Goal: Task Accomplishment & Management: Manage account settings

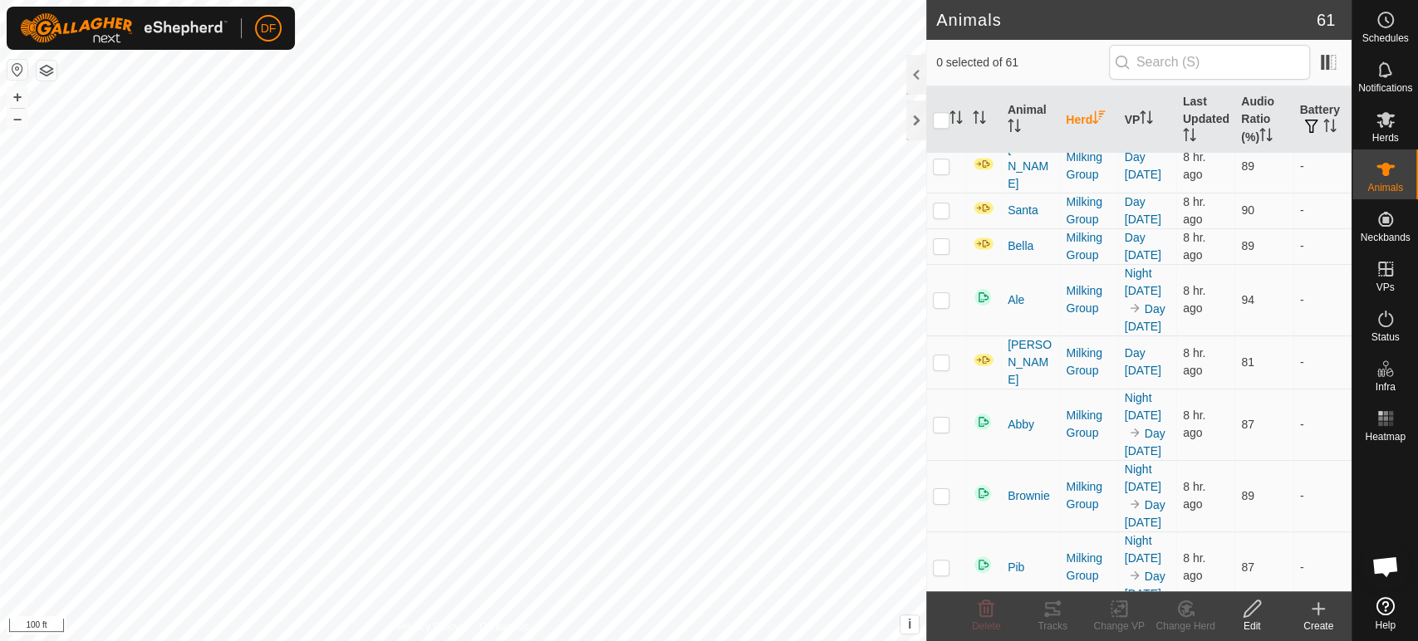
click at [1073, 118] on th "Herd" at bounding box center [1088, 119] width 58 height 67
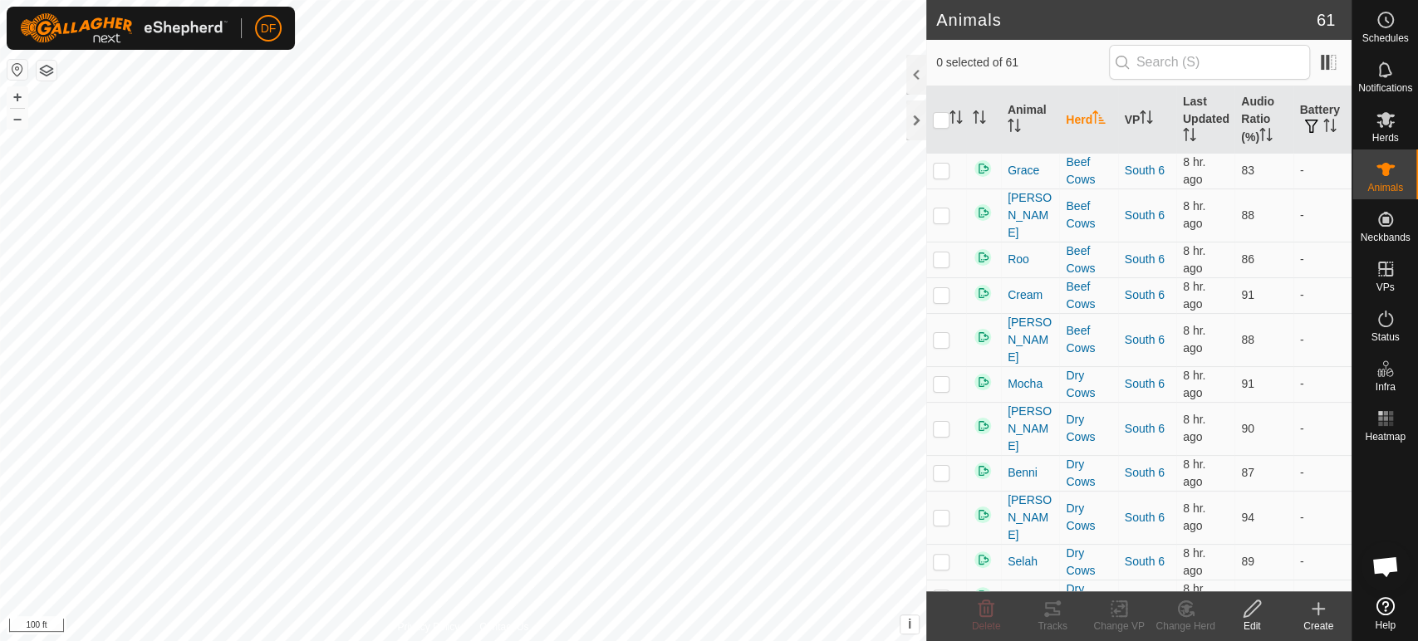
click at [1073, 118] on th "Herd" at bounding box center [1088, 119] width 58 height 67
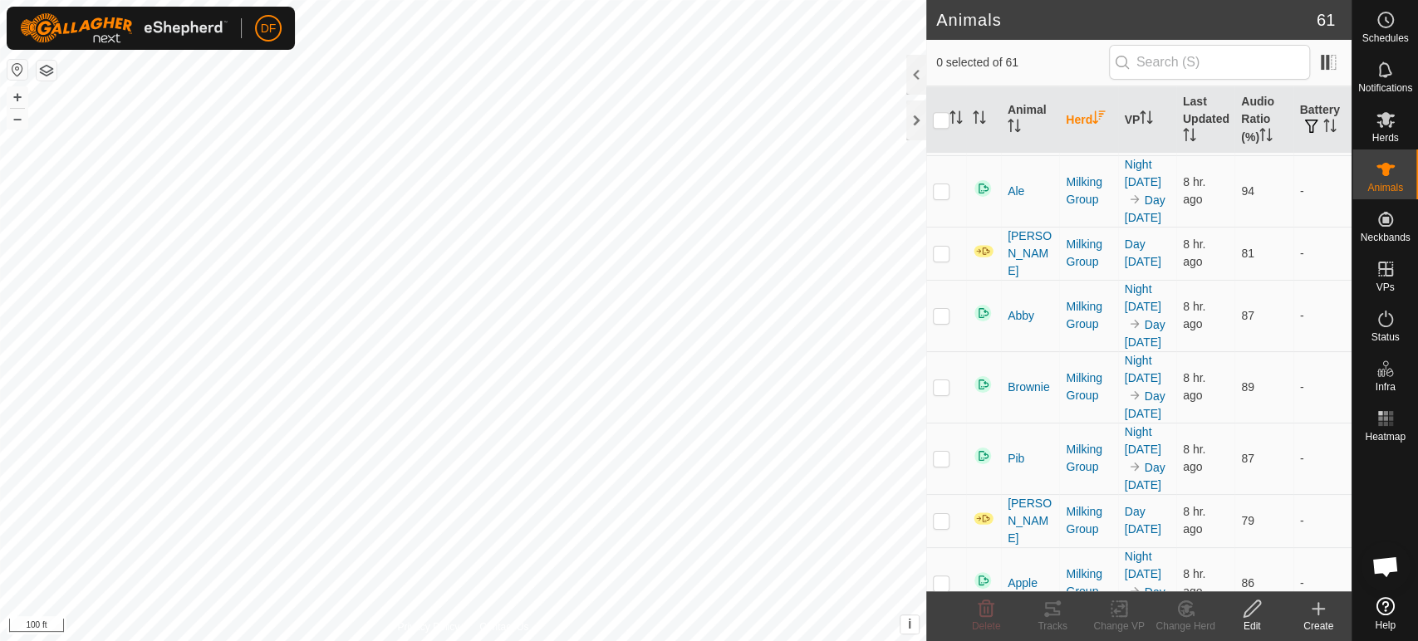
scroll to position [1070, 0]
click at [1381, 38] on span "Schedules" at bounding box center [1385, 38] width 47 height 10
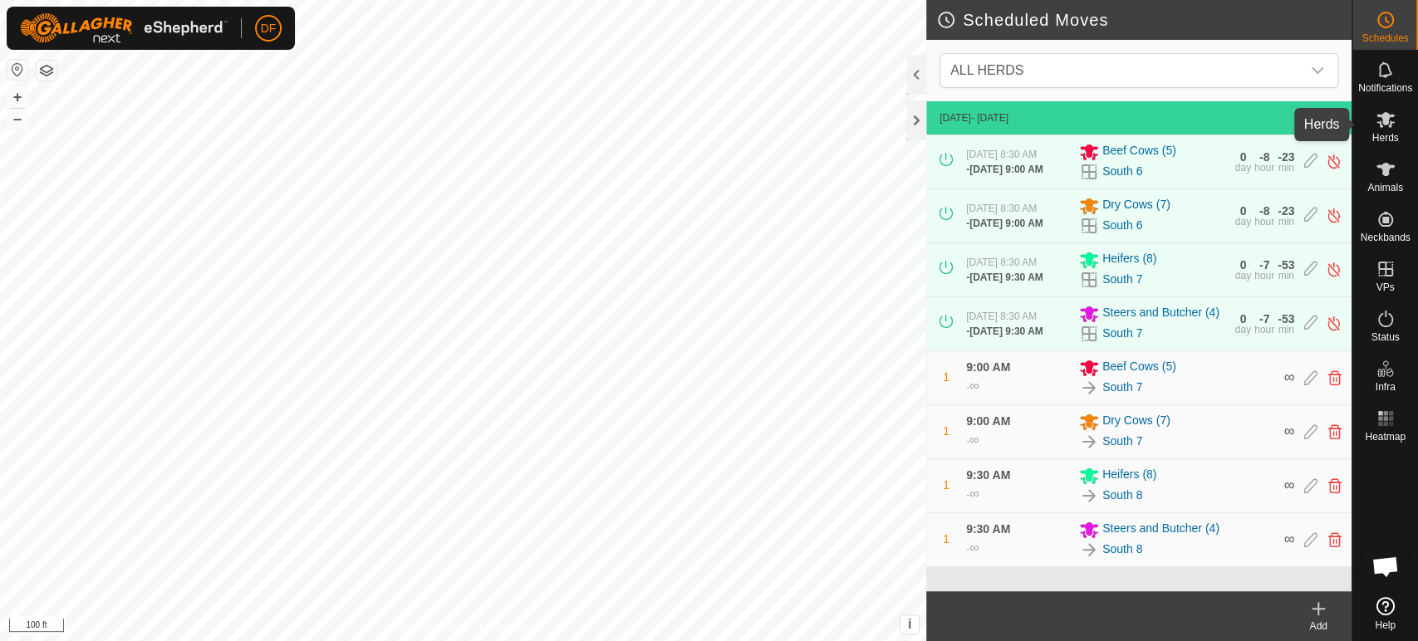
click at [1401, 130] on div "Herds" at bounding box center [1386, 125] width 66 height 50
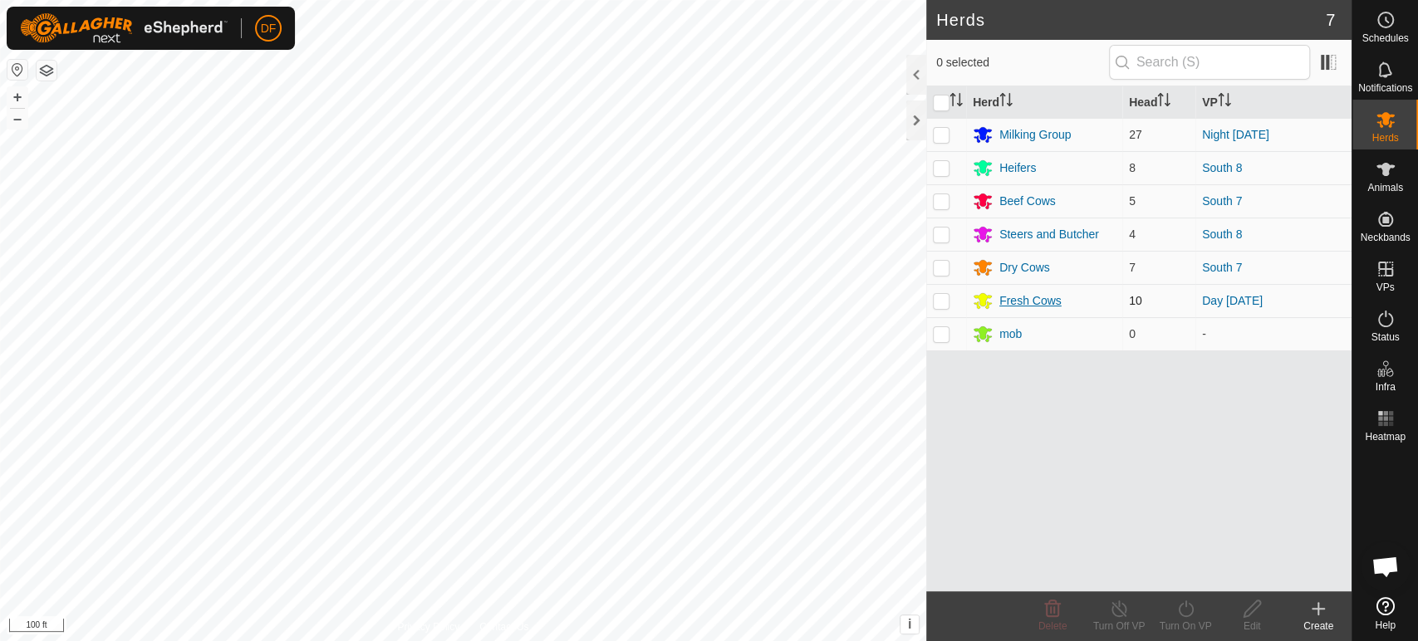
click at [1030, 304] on div "Fresh Cows" at bounding box center [1030, 300] width 62 height 17
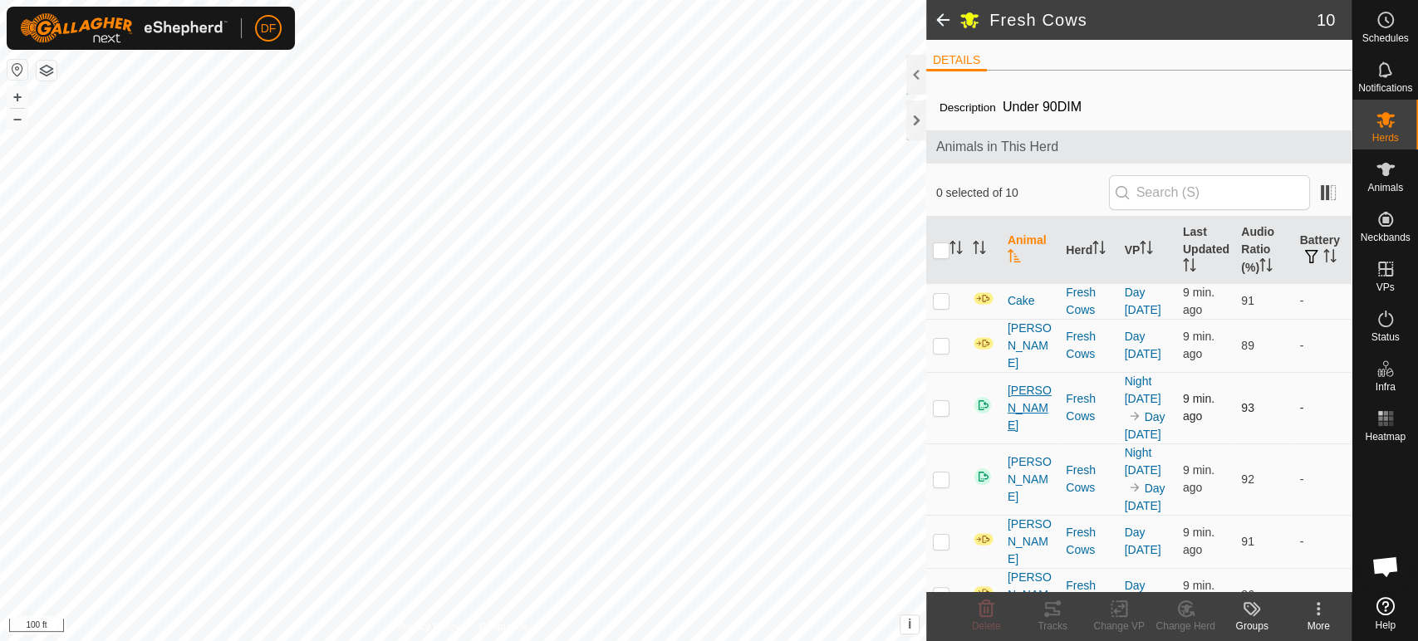
click at [1012, 389] on span "[PERSON_NAME]" at bounding box center [1030, 408] width 45 height 52
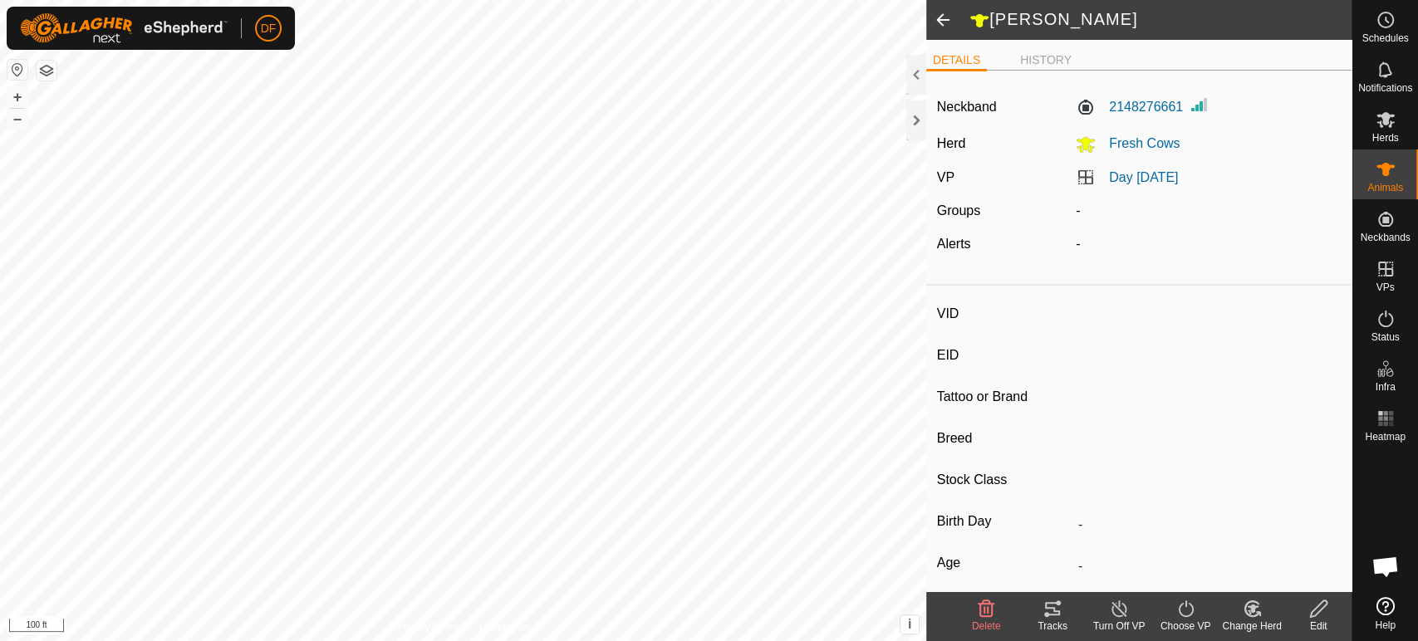
type input "[PERSON_NAME]"
type input "-"
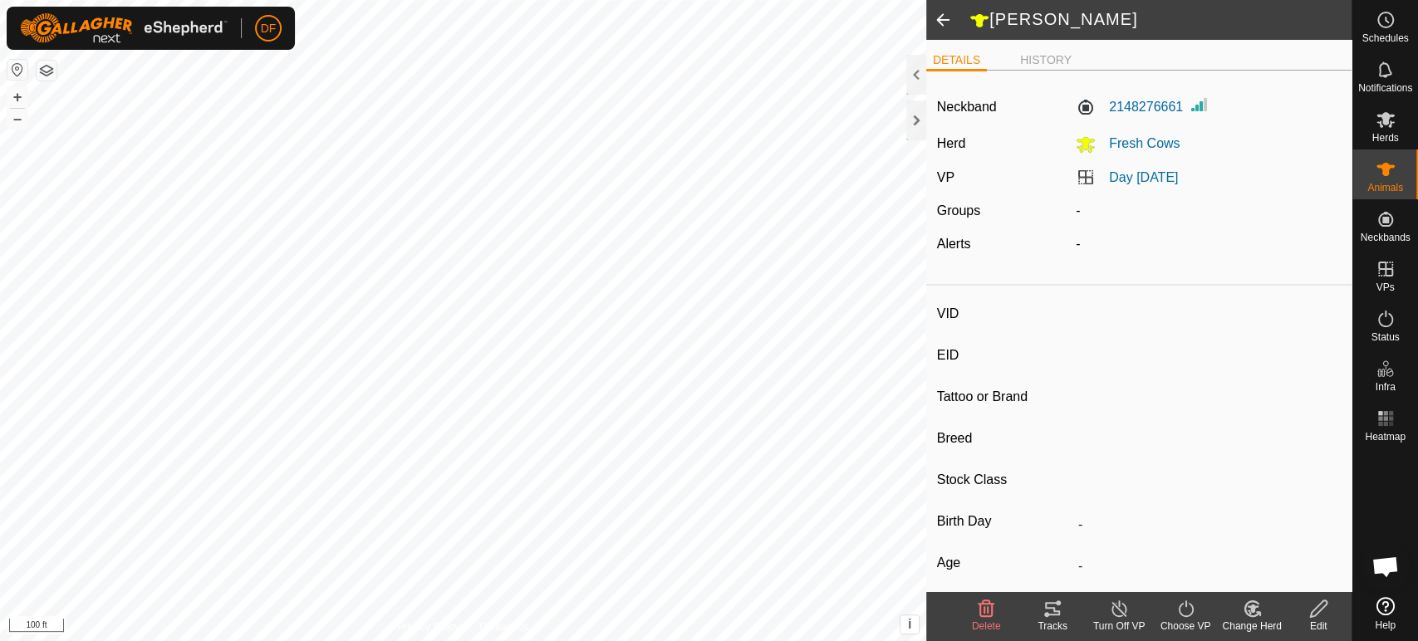
type input "-"
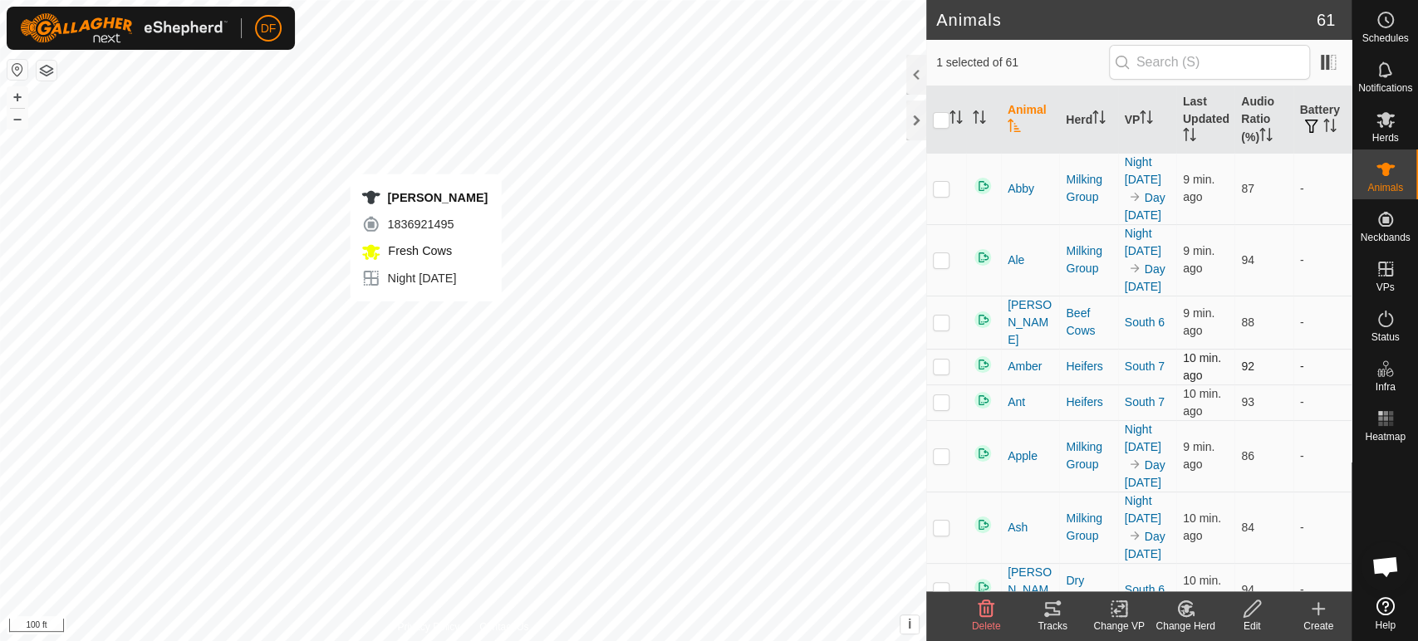
checkbox input "true"
checkbox input "false"
click at [1057, 616] on icon at bounding box center [1053, 609] width 20 height 20
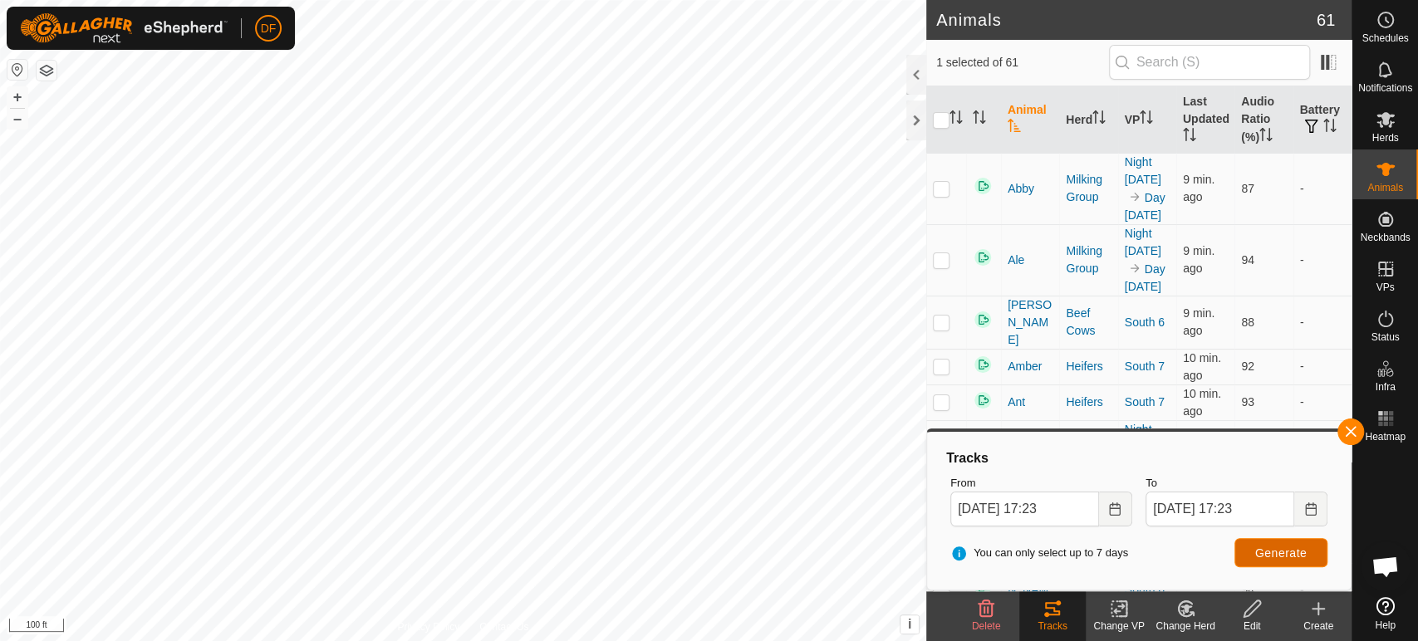
click at [1288, 561] on button "Generate" at bounding box center [1281, 552] width 93 height 29
checkbox input "false"
click at [1363, 431] on button "button" at bounding box center [1351, 432] width 27 height 27
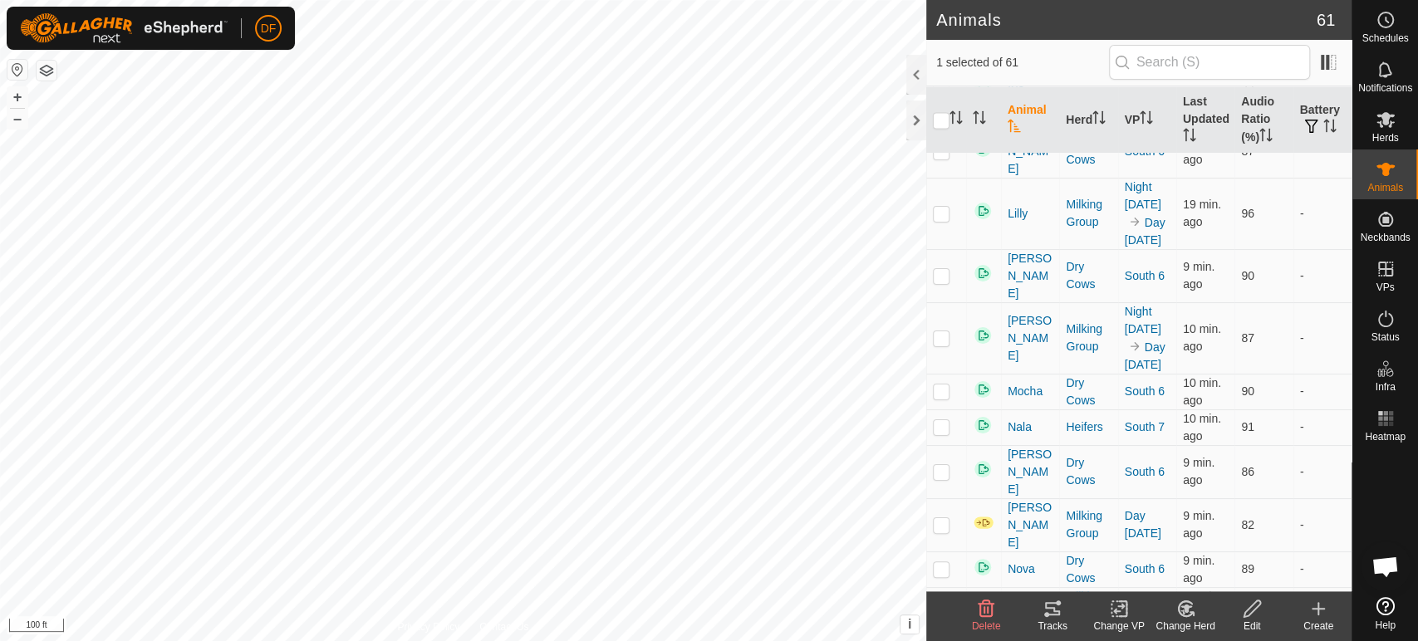
scroll to position [2010, 0]
click at [1187, 619] on div "Change Herd" at bounding box center [1185, 626] width 66 height 15
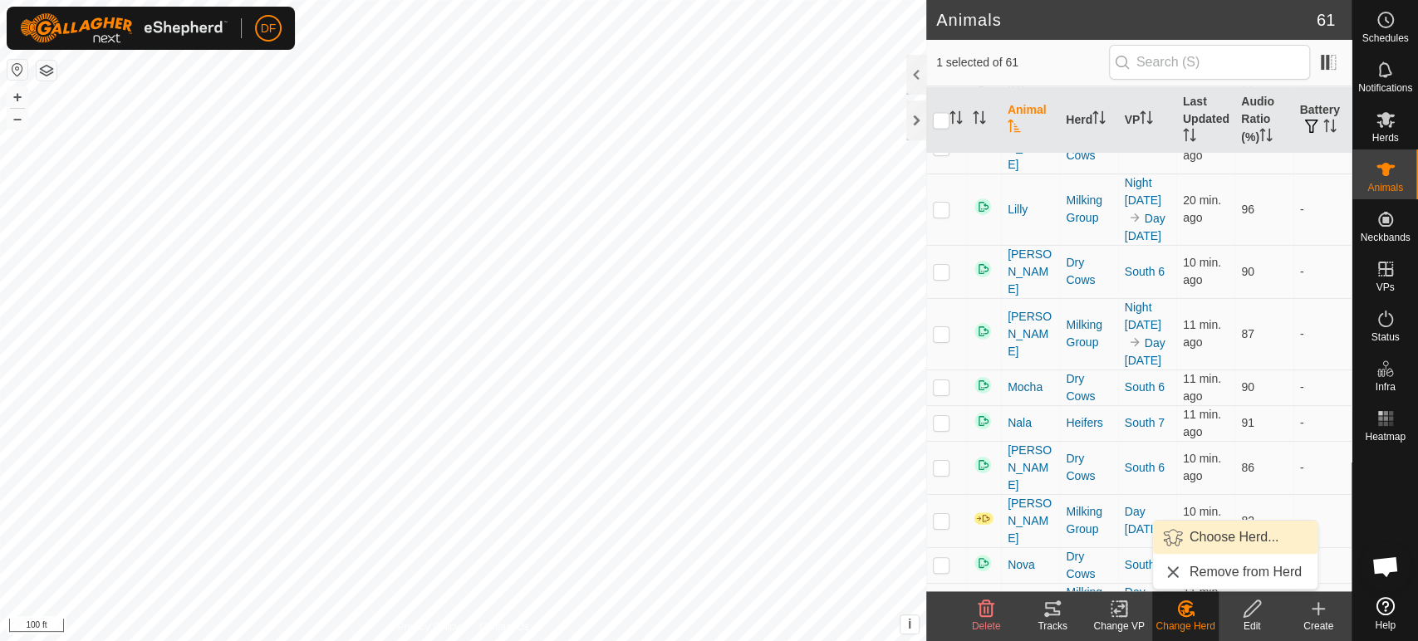
click at [1199, 537] on link "Choose Herd..." at bounding box center [1235, 537] width 165 height 33
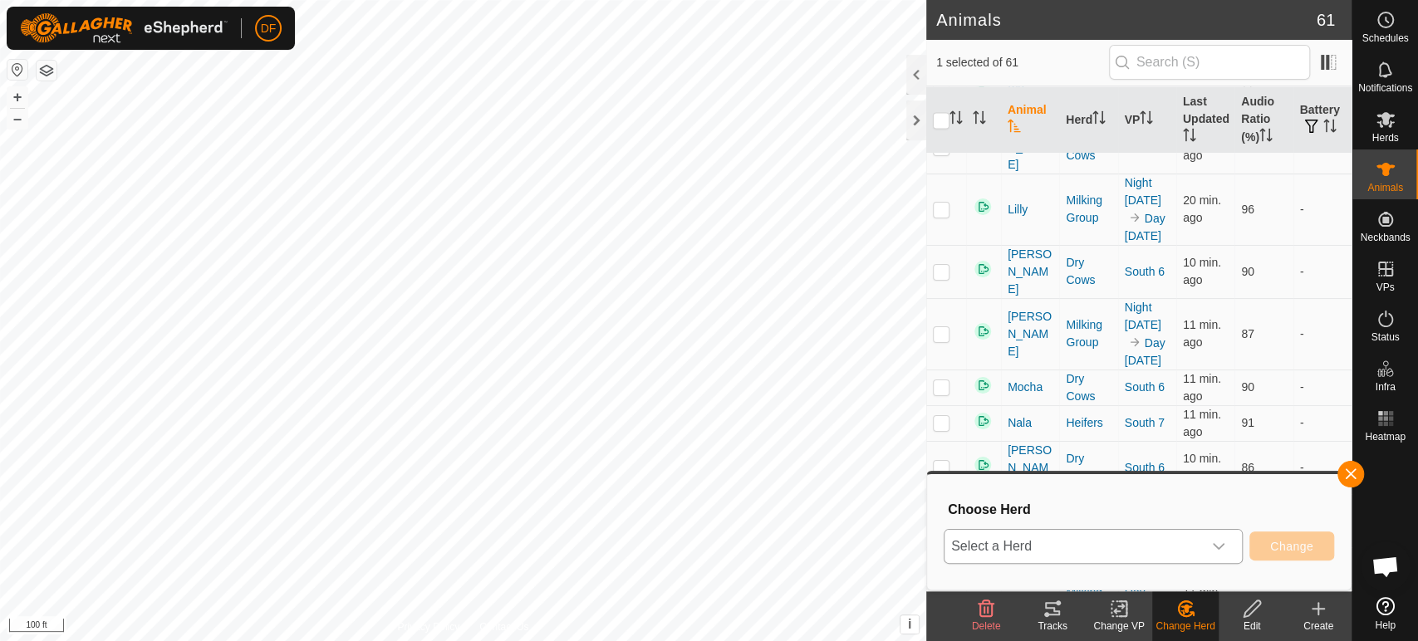
click at [1164, 549] on span "Select a Herd" at bounding box center [1074, 546] width 258 height 33
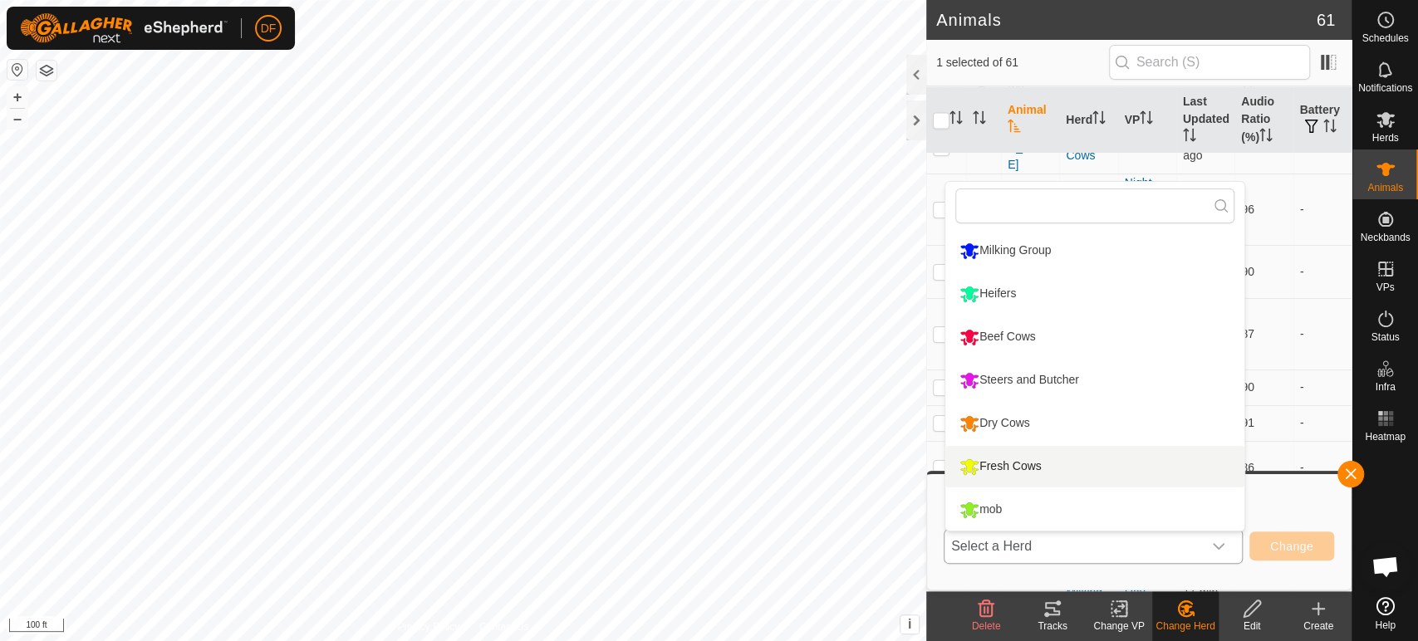
click at [1047, 459] on li "Fresh Cows" at bounding box center [1094, 467] width 299 height 42
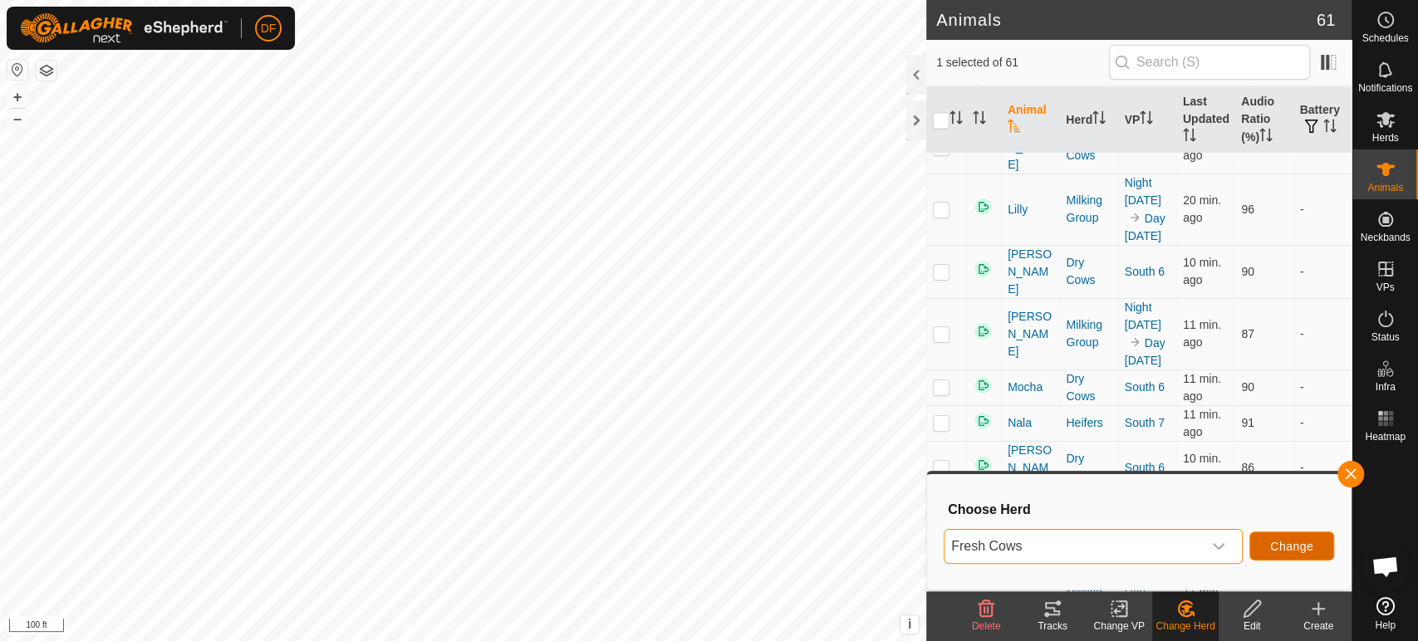
click at [1319, 550] on button "Change" at bounding box center [1292, 546] width 85 height 29
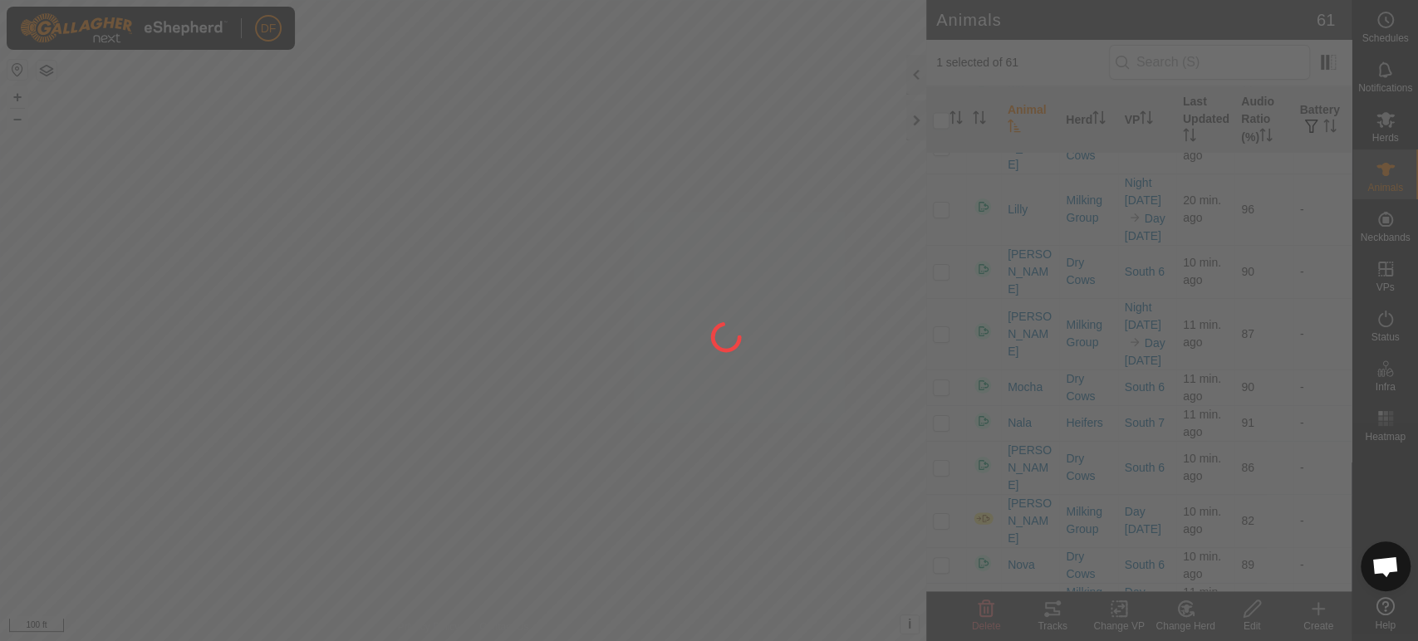
checkbox input "false"
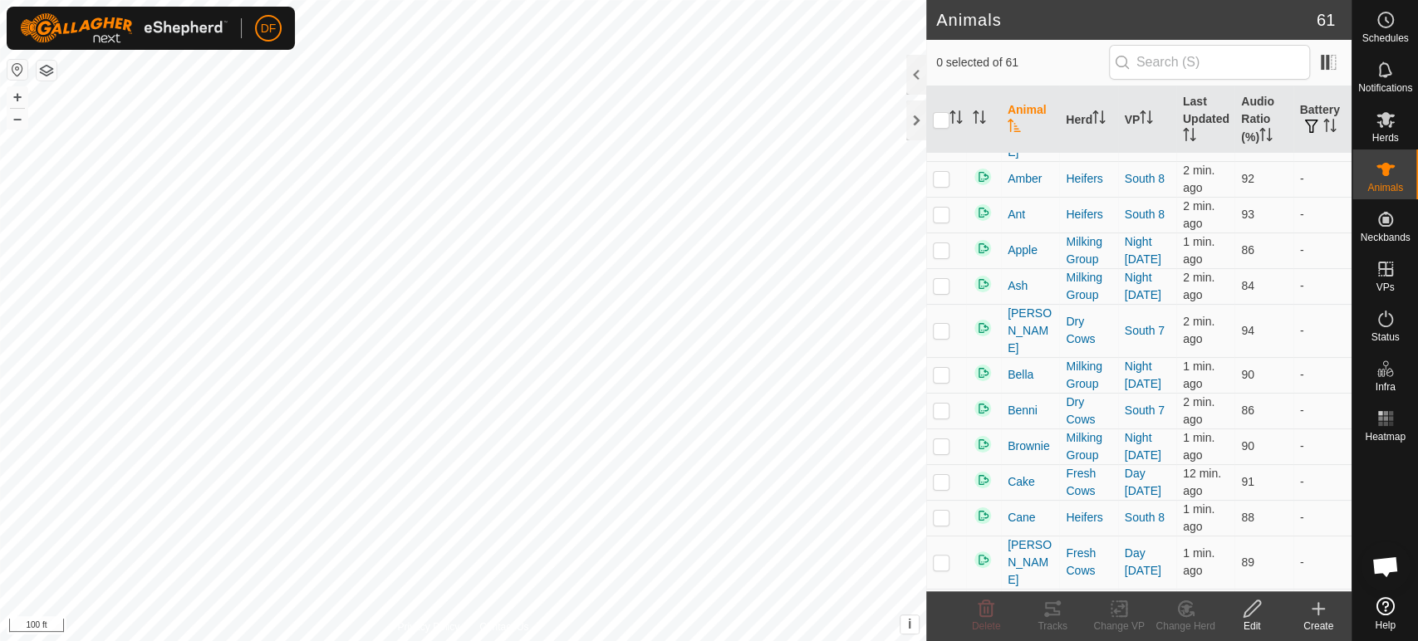
scroll to position [110, 0]
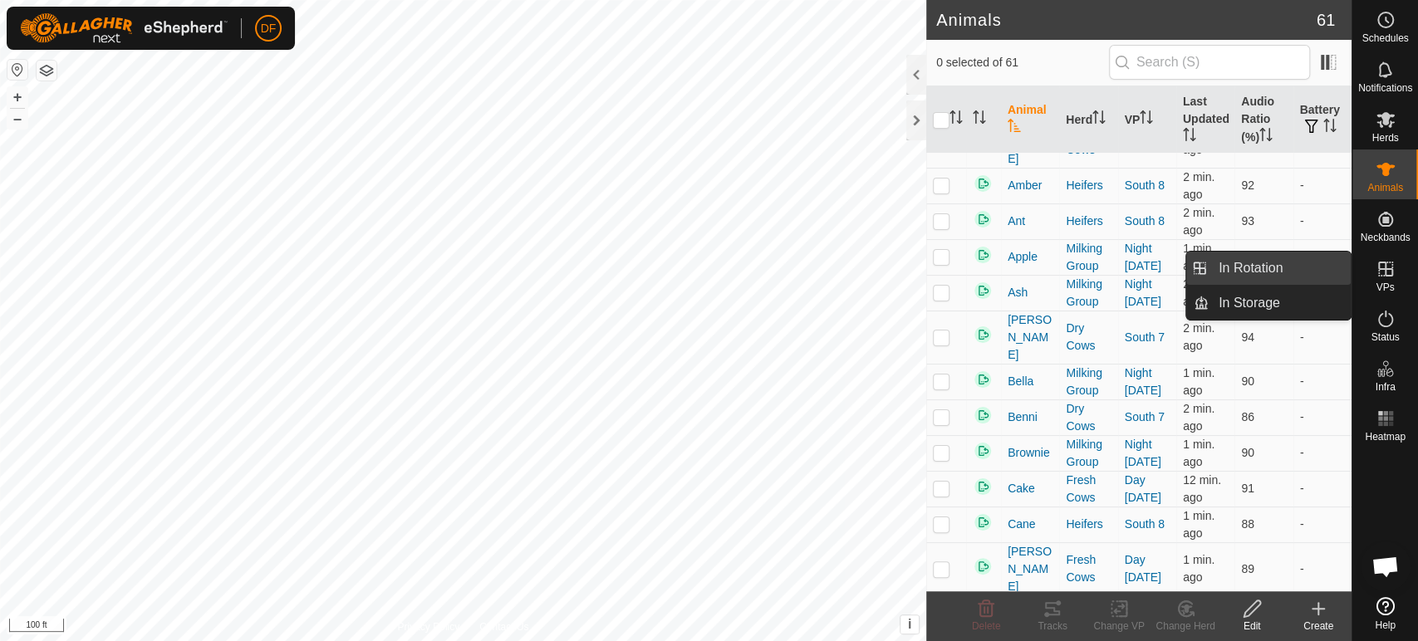
click at [1318, 272] on link "In Rotation" at bounding box center [1280, 268] width 142 height 33
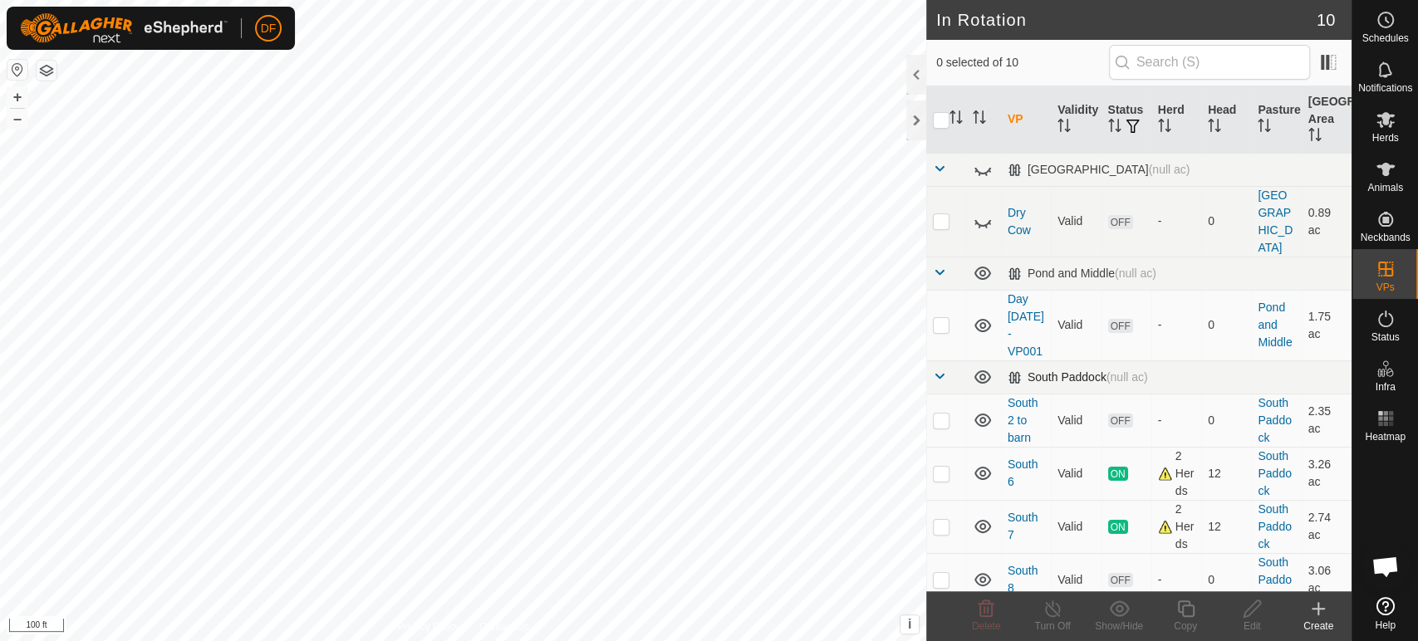
click at [941, 370] on span at bounding box center [939, 376] width 13 height 13
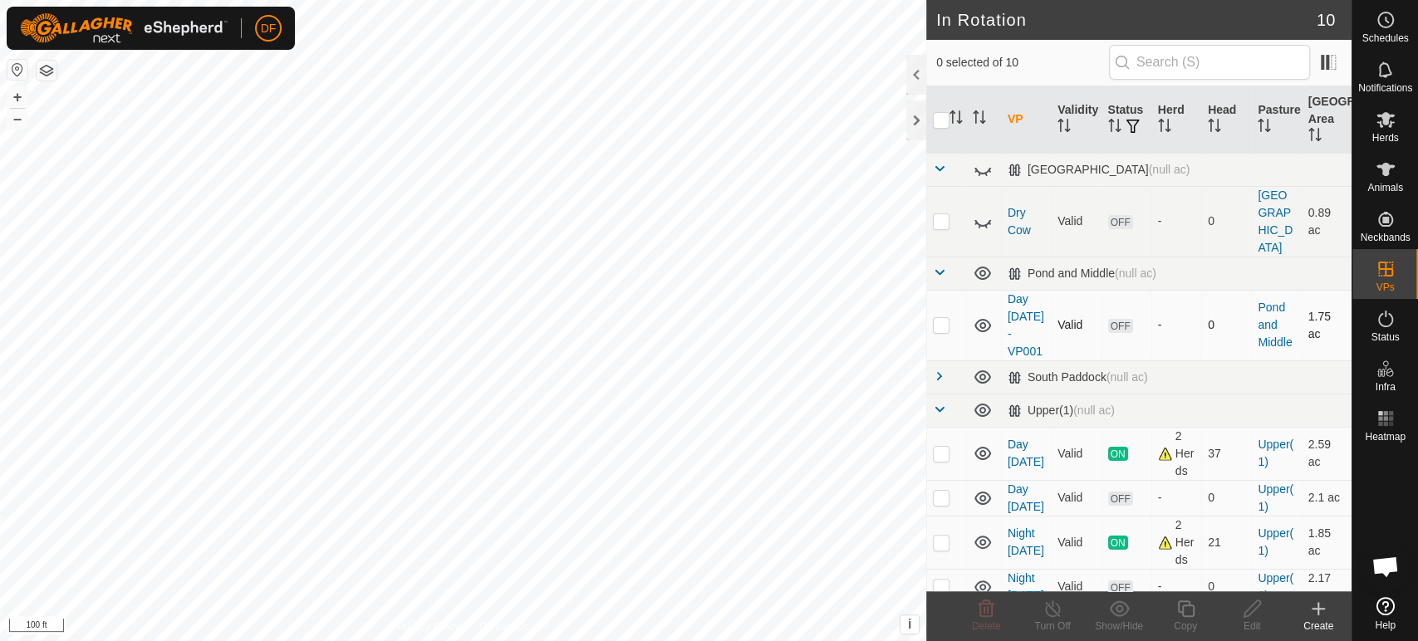
click at [950, 290] on td at bounding box center [946, 325] width 40 height 71
click at [995, 614] on icon at bounding box center [986, 609] width 20 height 20
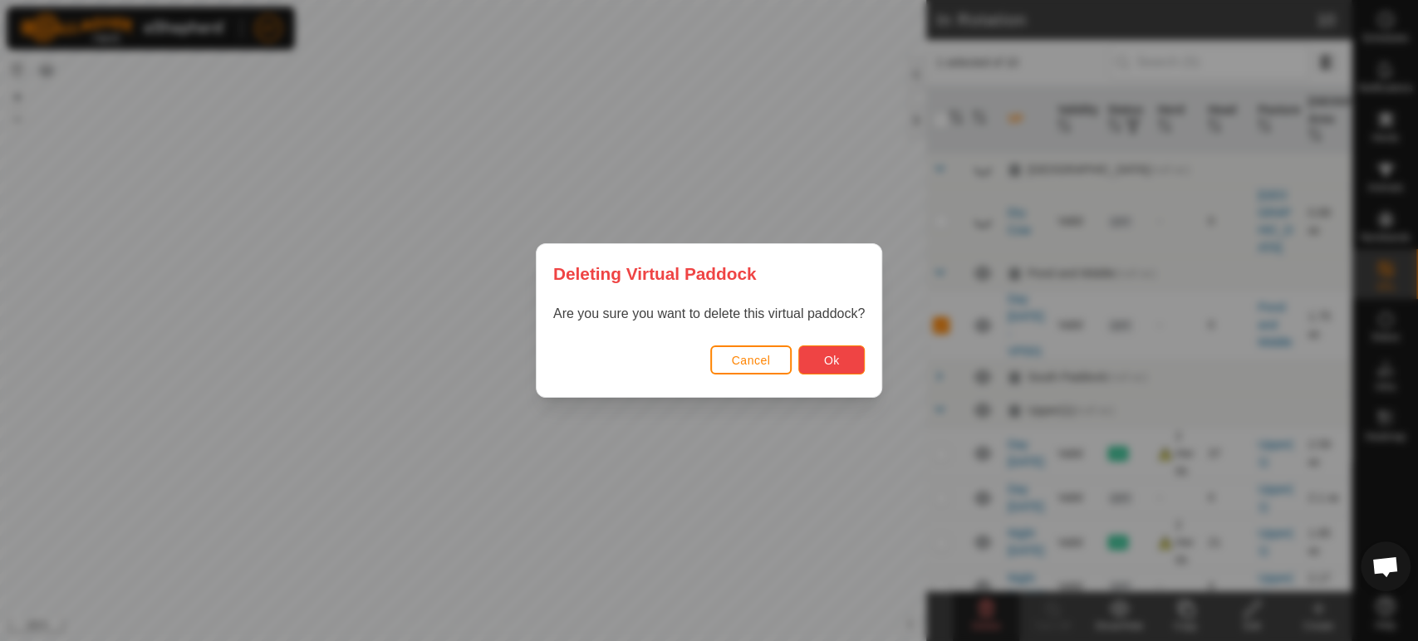
click at [845, 372] on button "Ok" at bounding box center [831, 360] width 66 height 29
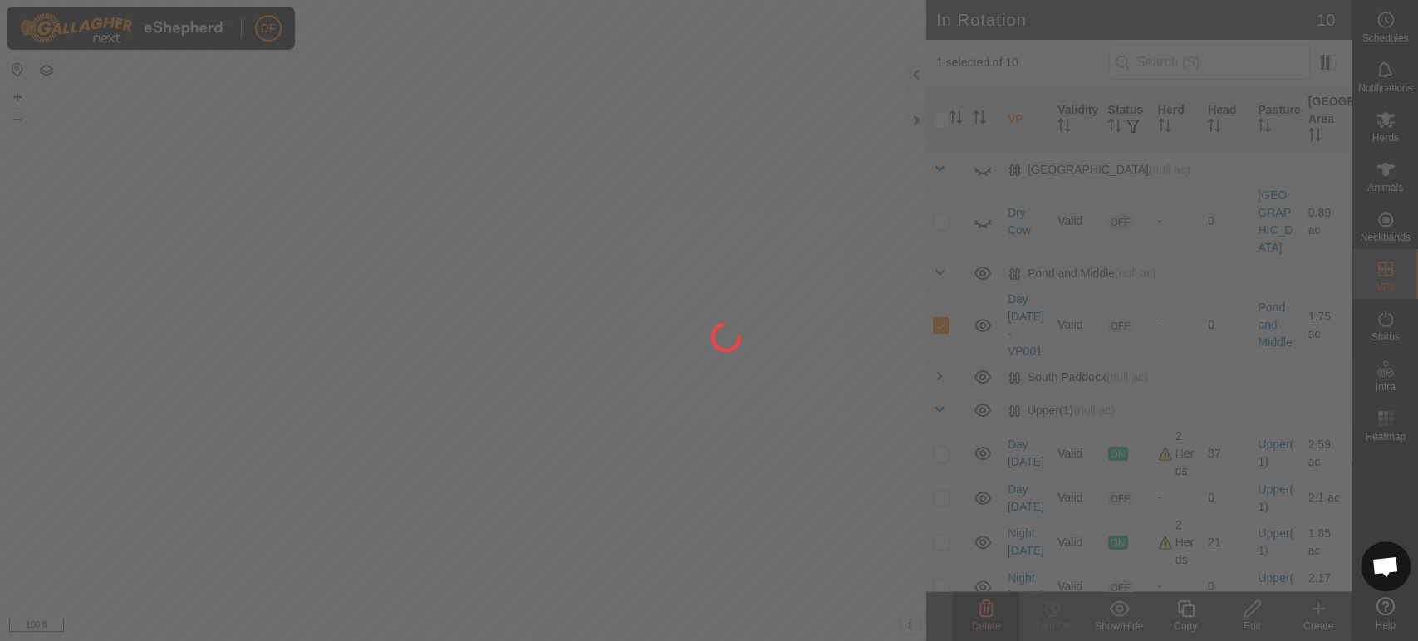
checkbox input "false"
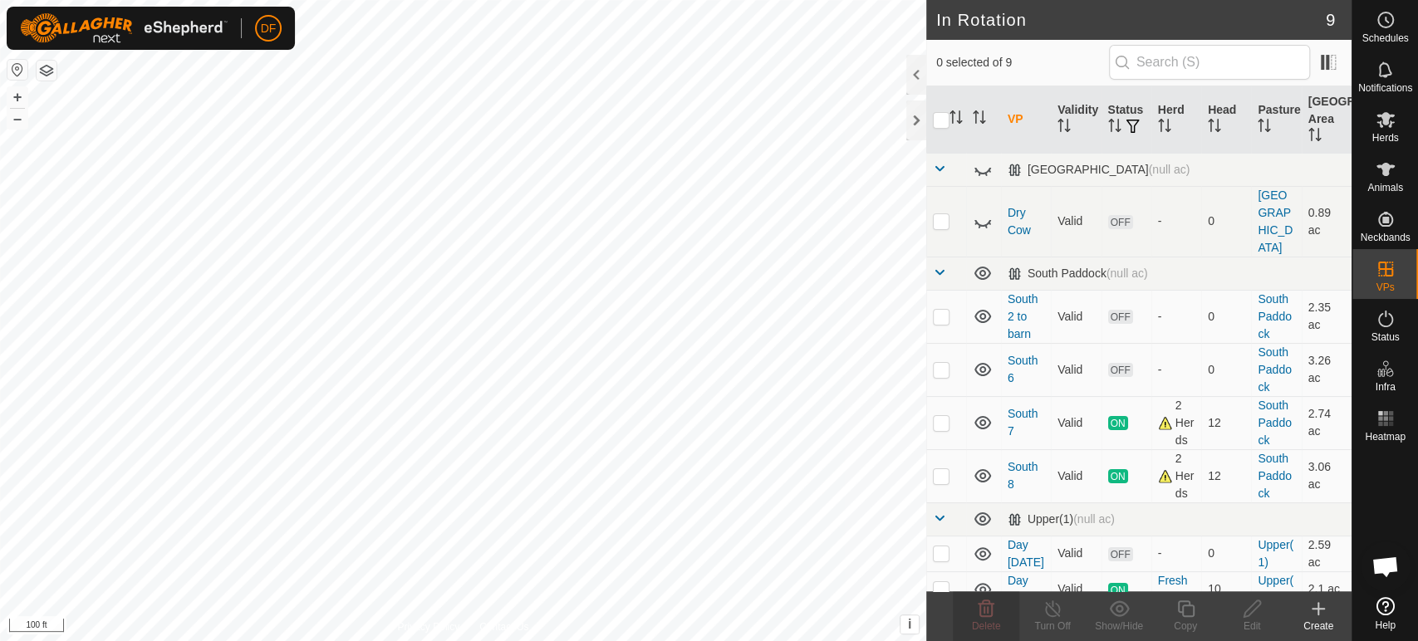
checkbox input "true"
checkbox input "false"
click at [941, 266] on span at bounding box center [939, 272] width 13 height 13
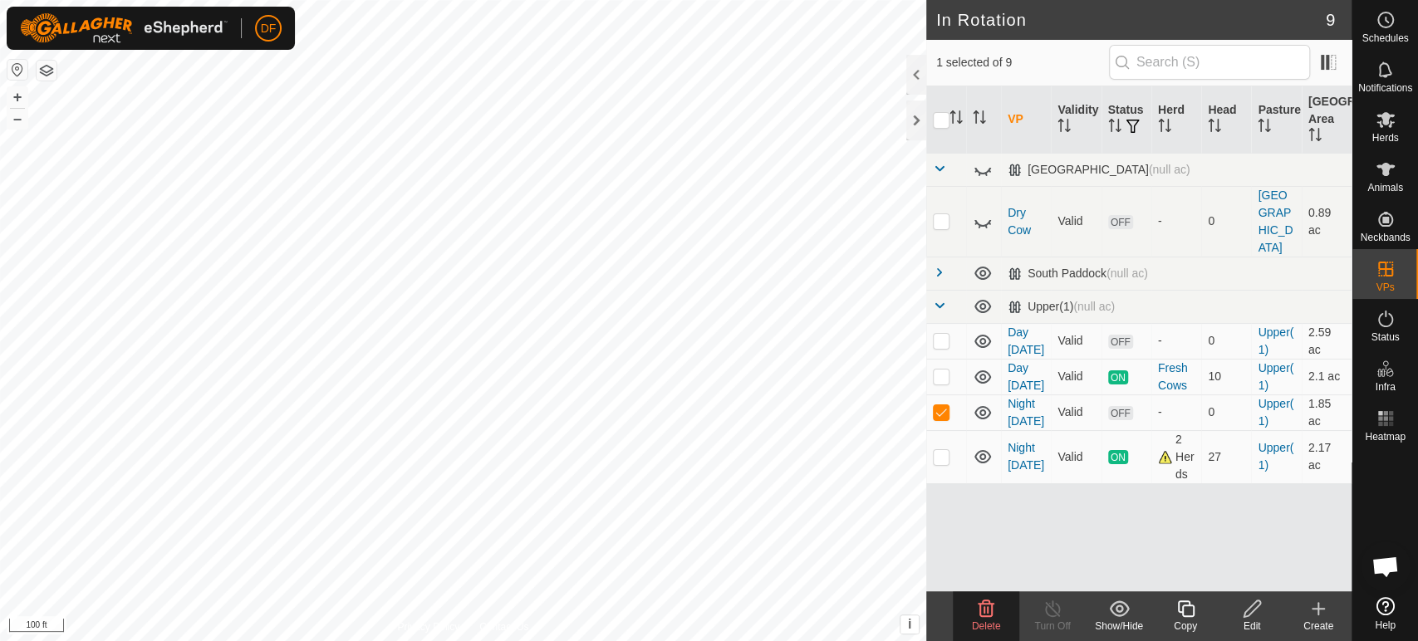
click at [999, 611] on delete-svg-icon at bounding box center [986, 609] width 66 height 20
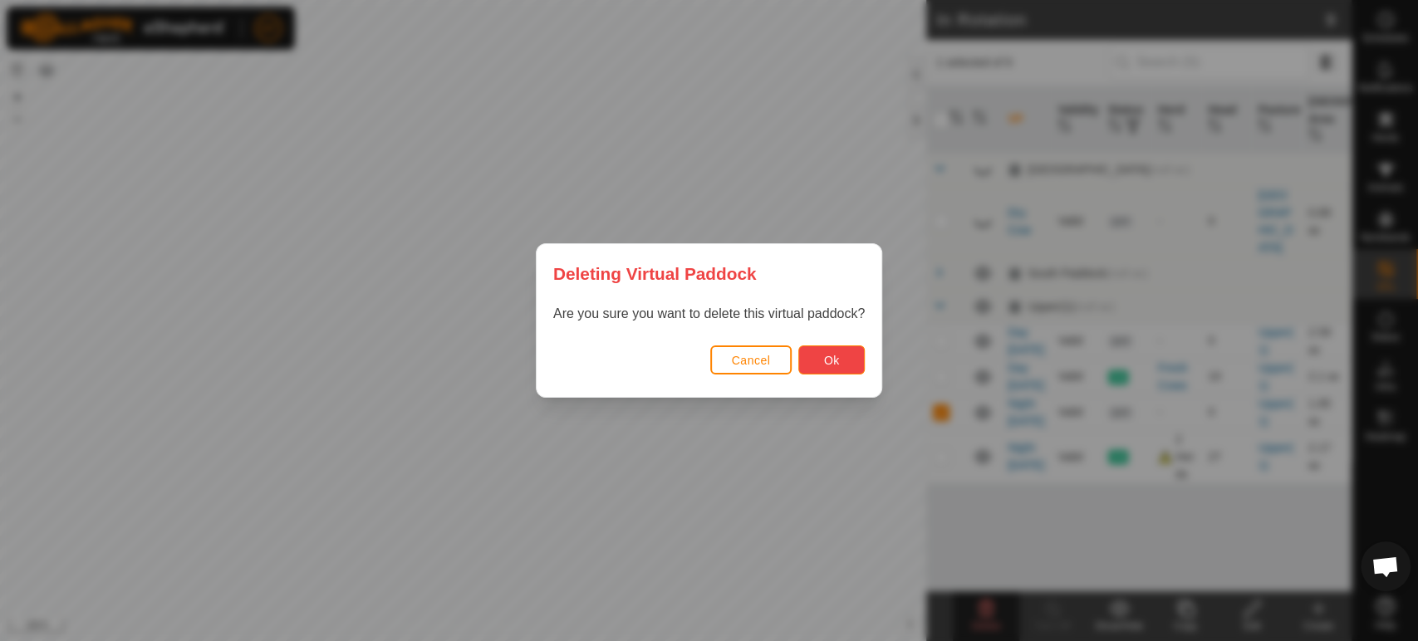
click at [824, 367] on button "Ok" at bounding box center [831, 360] width 66 height 29
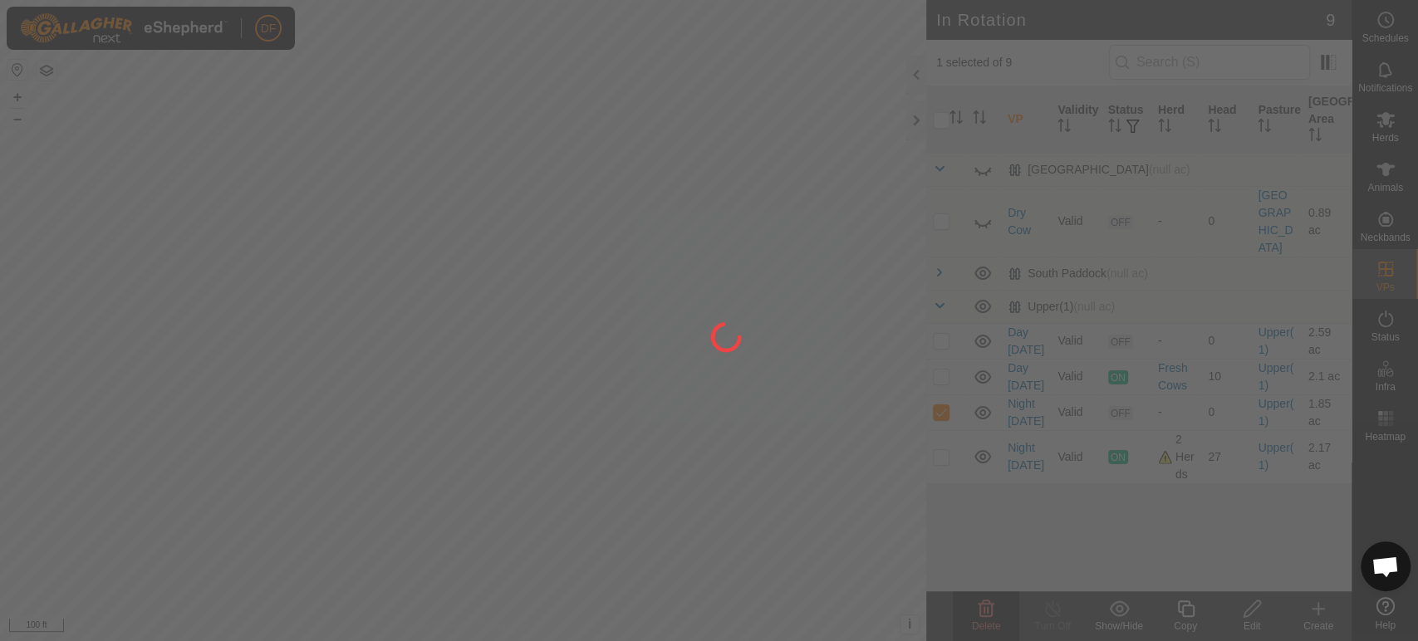
checkbox input "false"
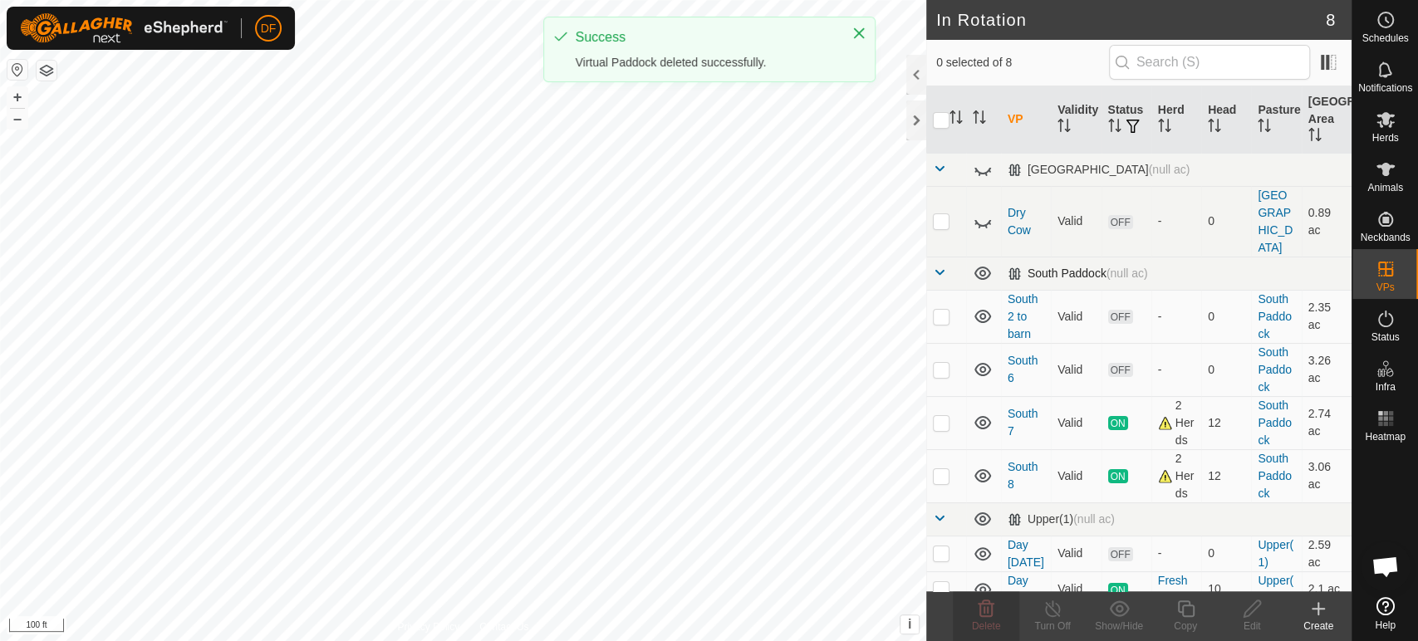
click at [940, 266] on span at bounding box center [939, 272] width 13 height 13
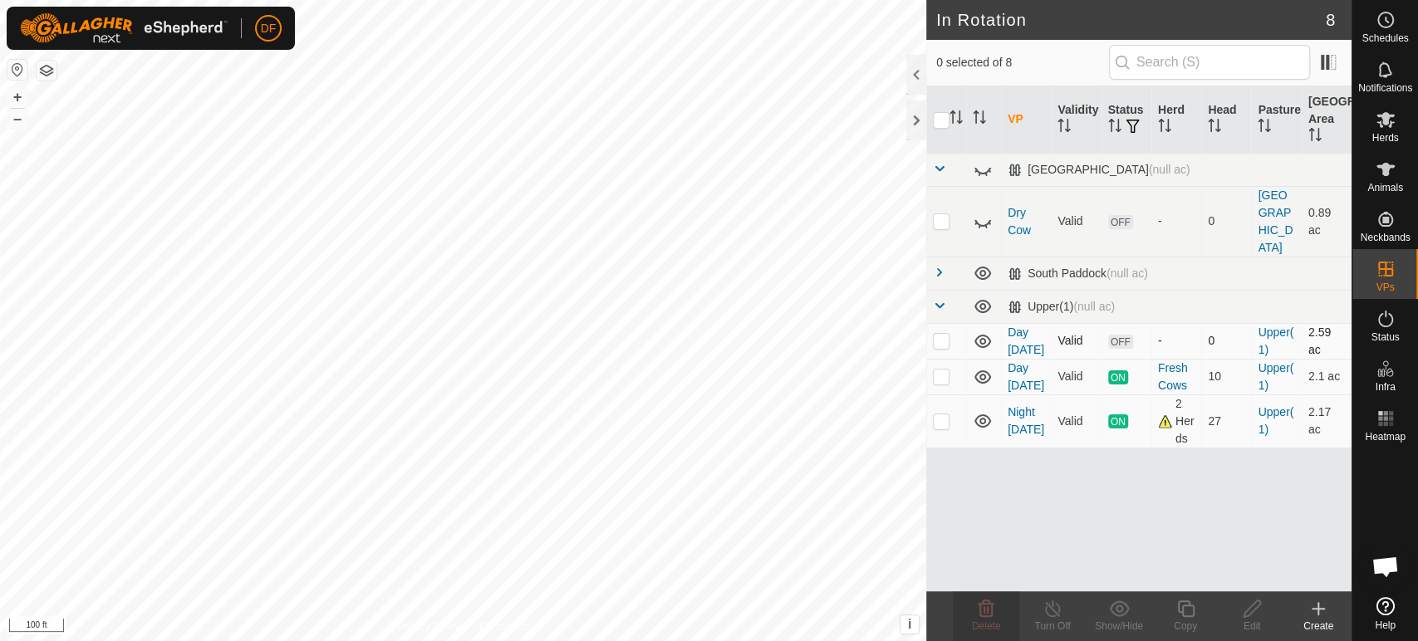
click at [950, 323] on td at bounding box center [946, 341] width 40 height 36
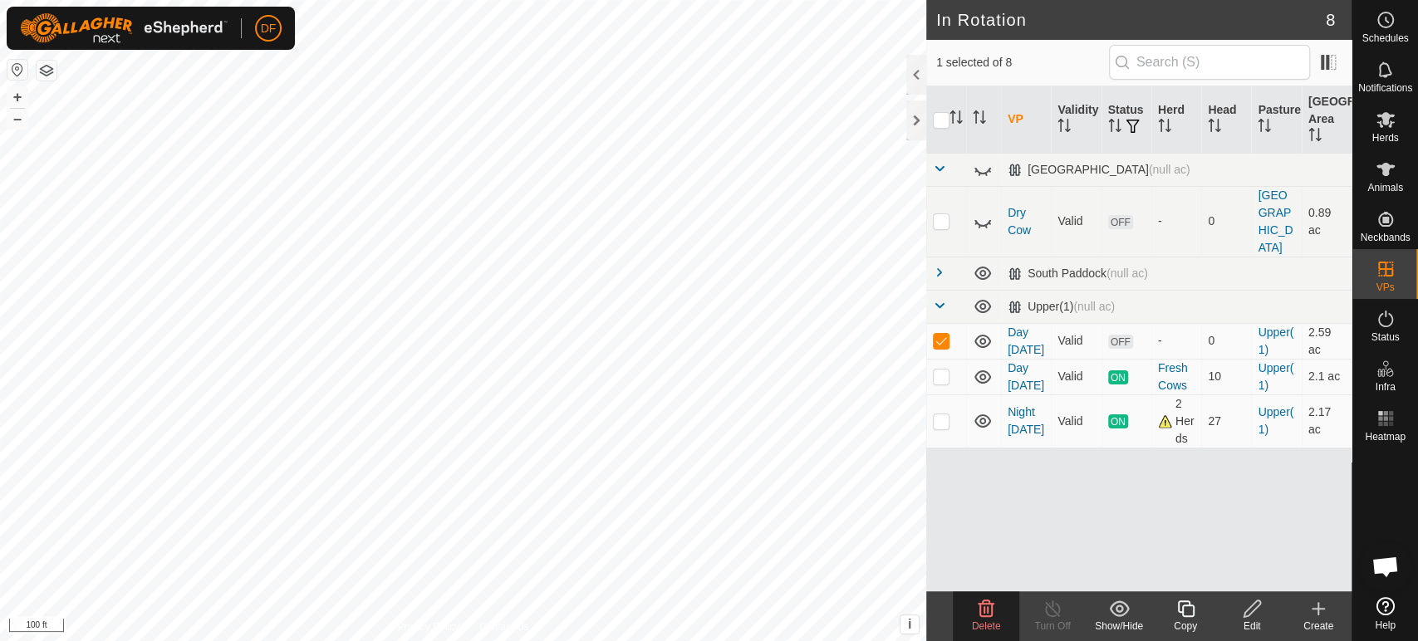
click at [1003, 626] on div "Delete" at bounding box center [986, 626] width 66 height 15
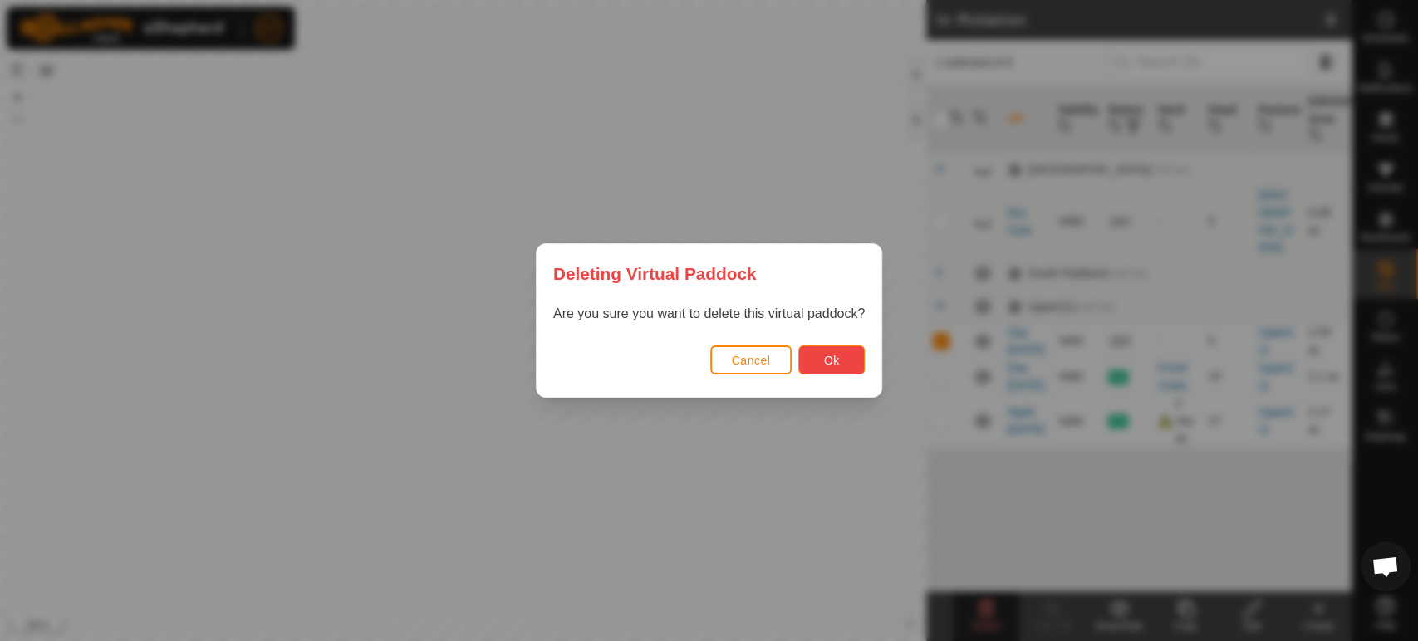
click at [818, 361] on button "Ok" at bounding box center [831, 360] width 66 height 29
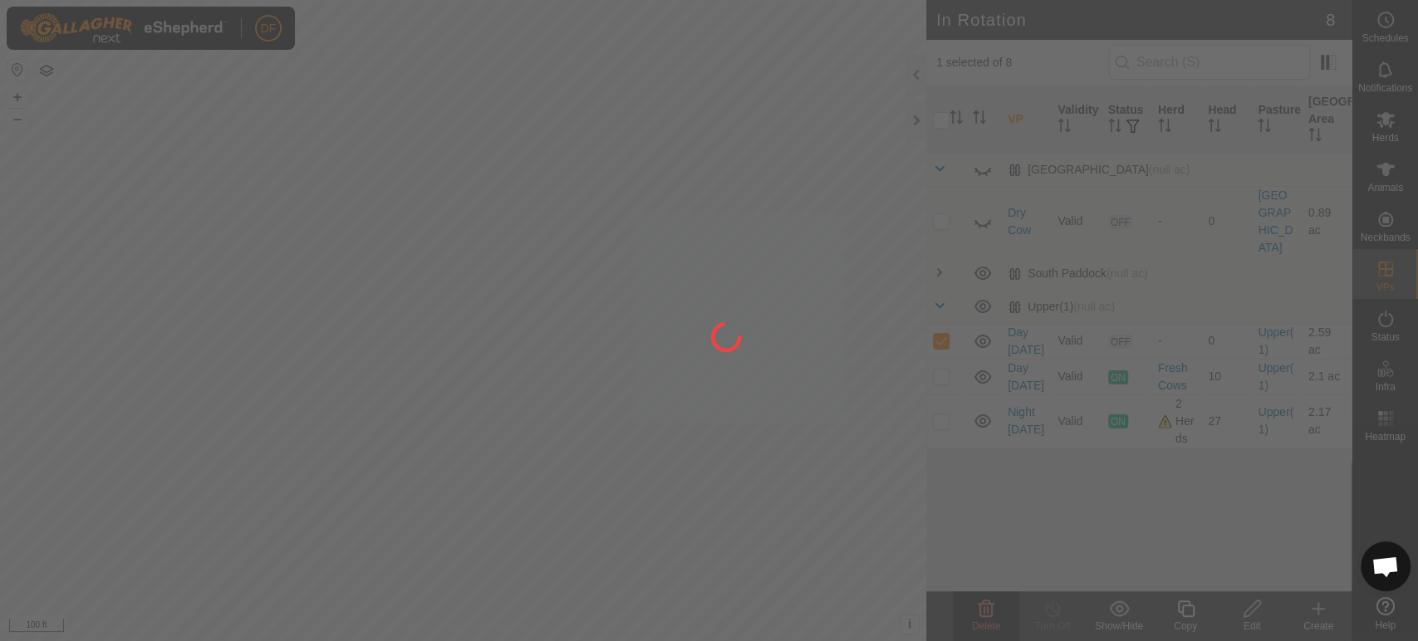
checkbox input "false"
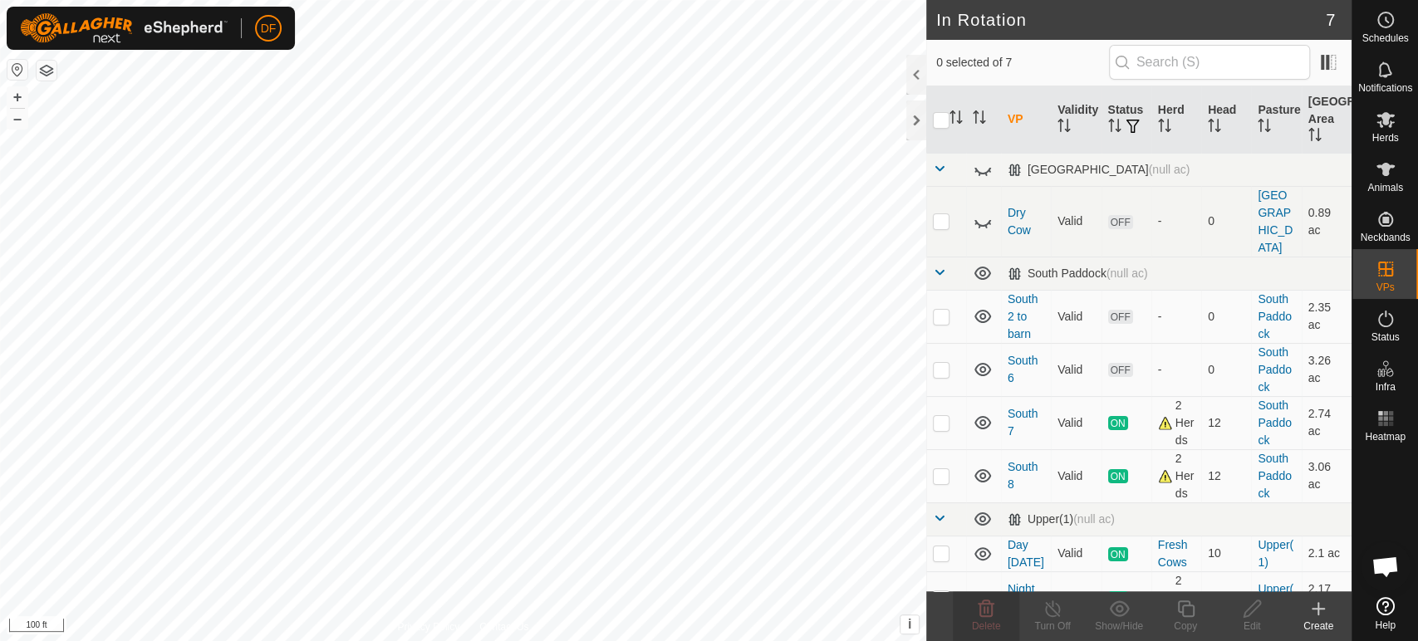
checkbox input "true"
checkbox input "false"
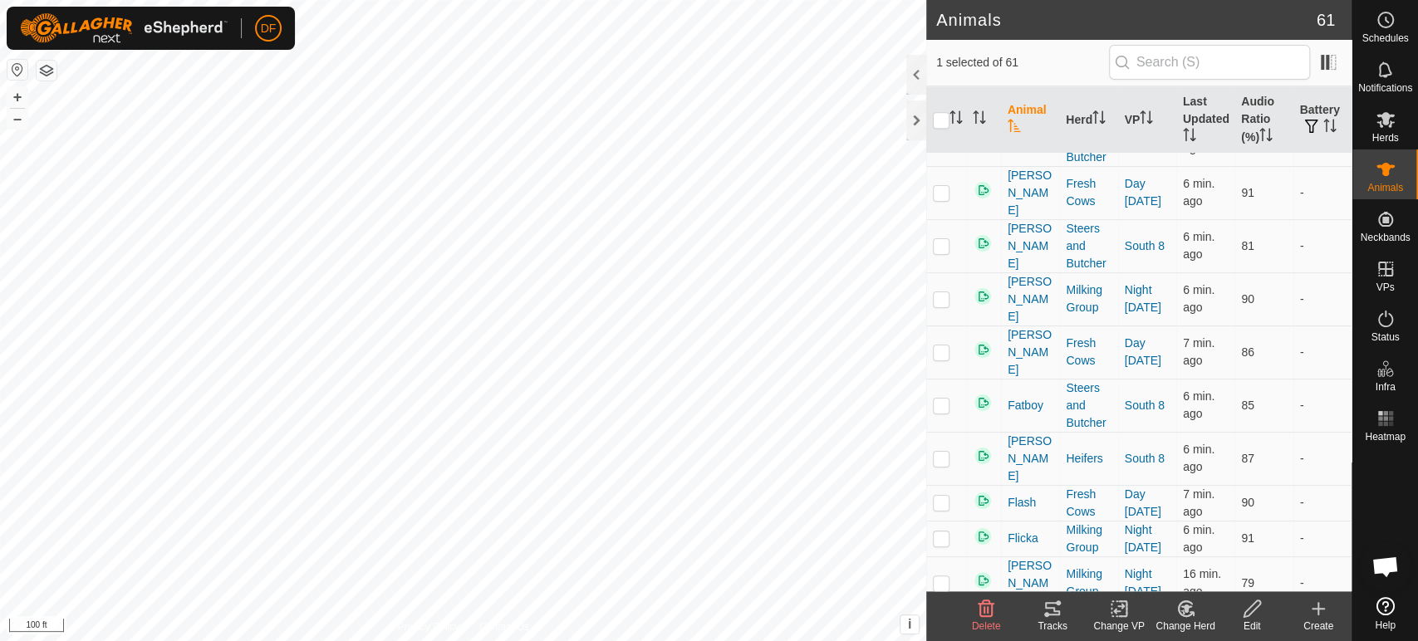
scroll to position [879, 0]
checkbox input "false"
checkbox input "true"
checkbox input "false"
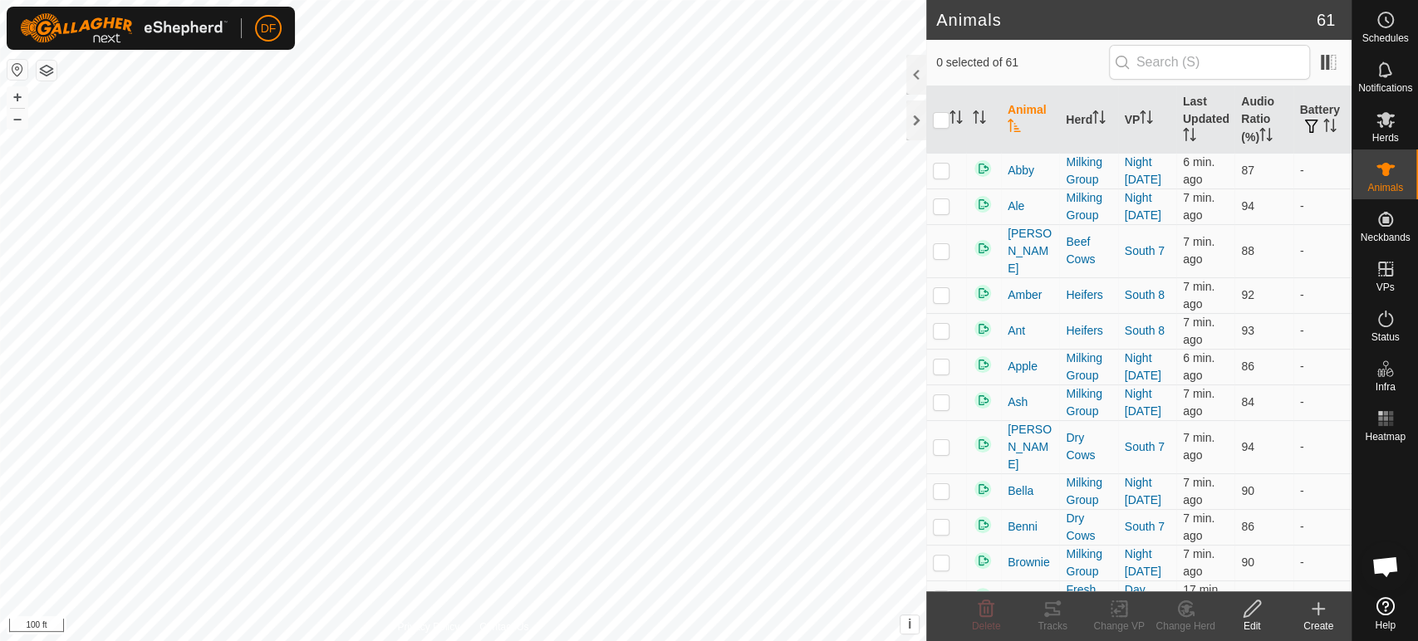
scroll to position [14128, 0]
click at [12, 102] on button "+" at bounding box center [17, 97] width 20 height 20
checkbox input "true"
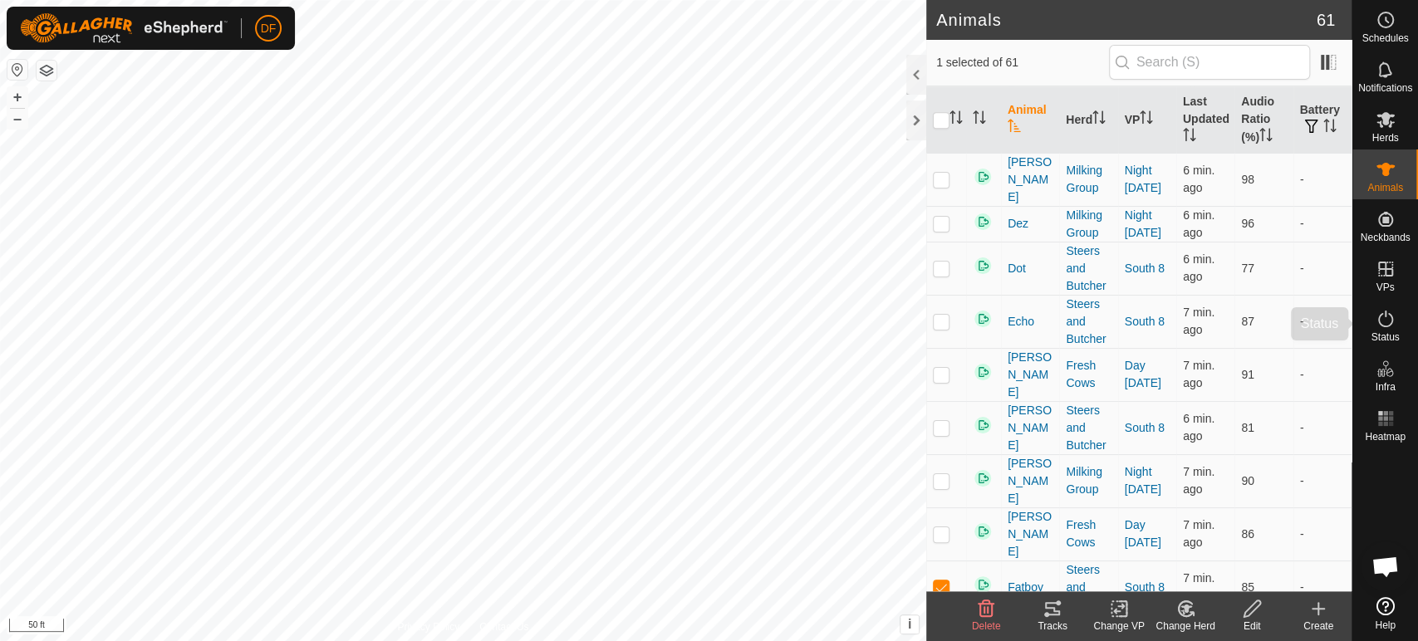
scroll to position [668, 0]
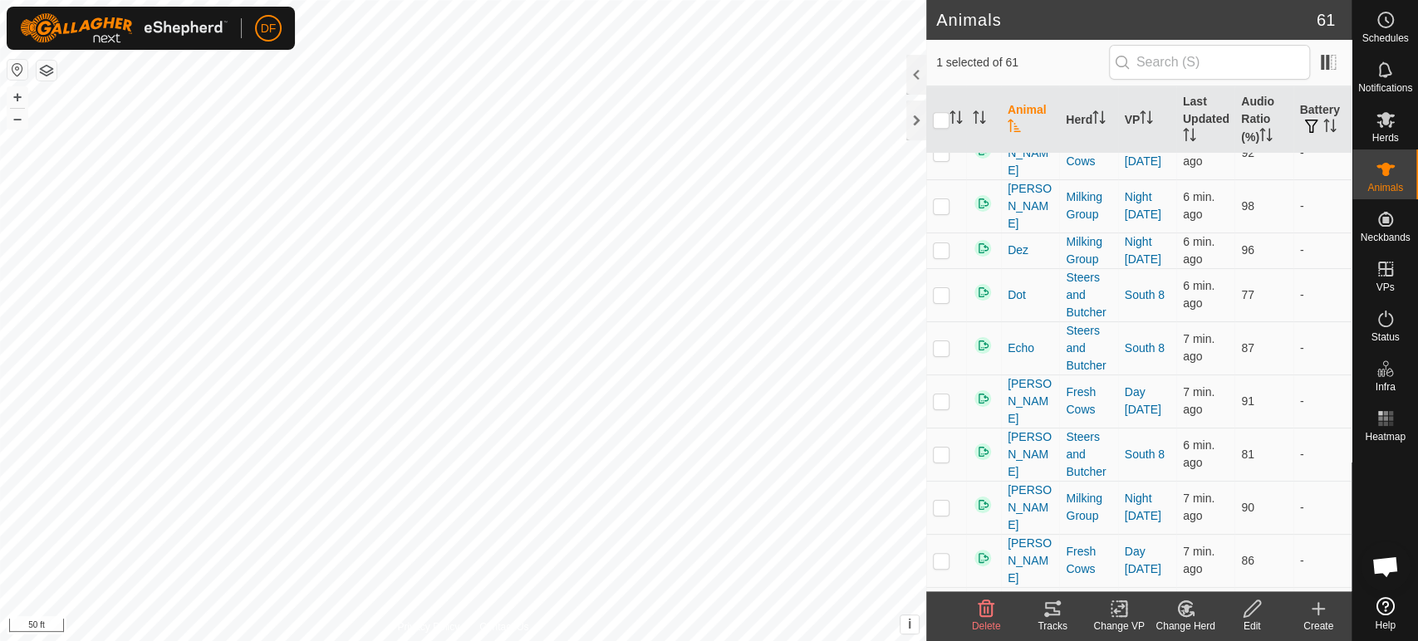
click at [1023, 606] on span "Fatboy" at bounding box center [1026, 614] width 36 height 17
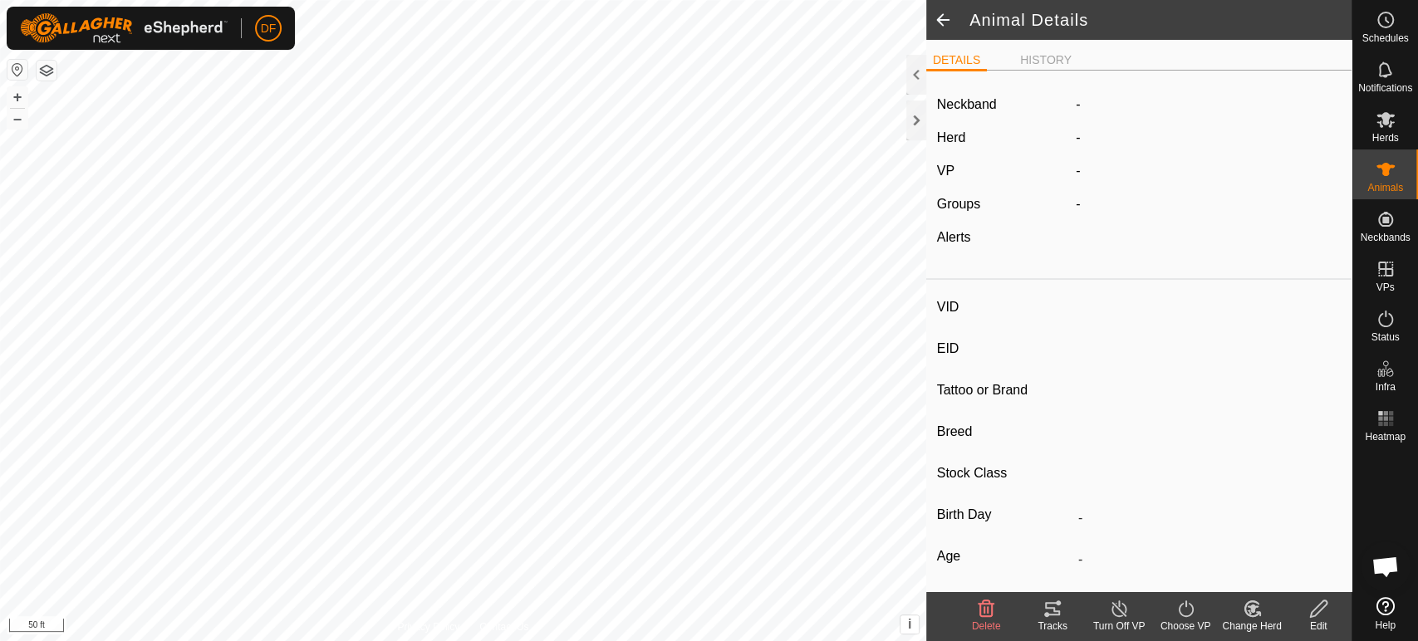
type input "Fatboy"
type input "-"
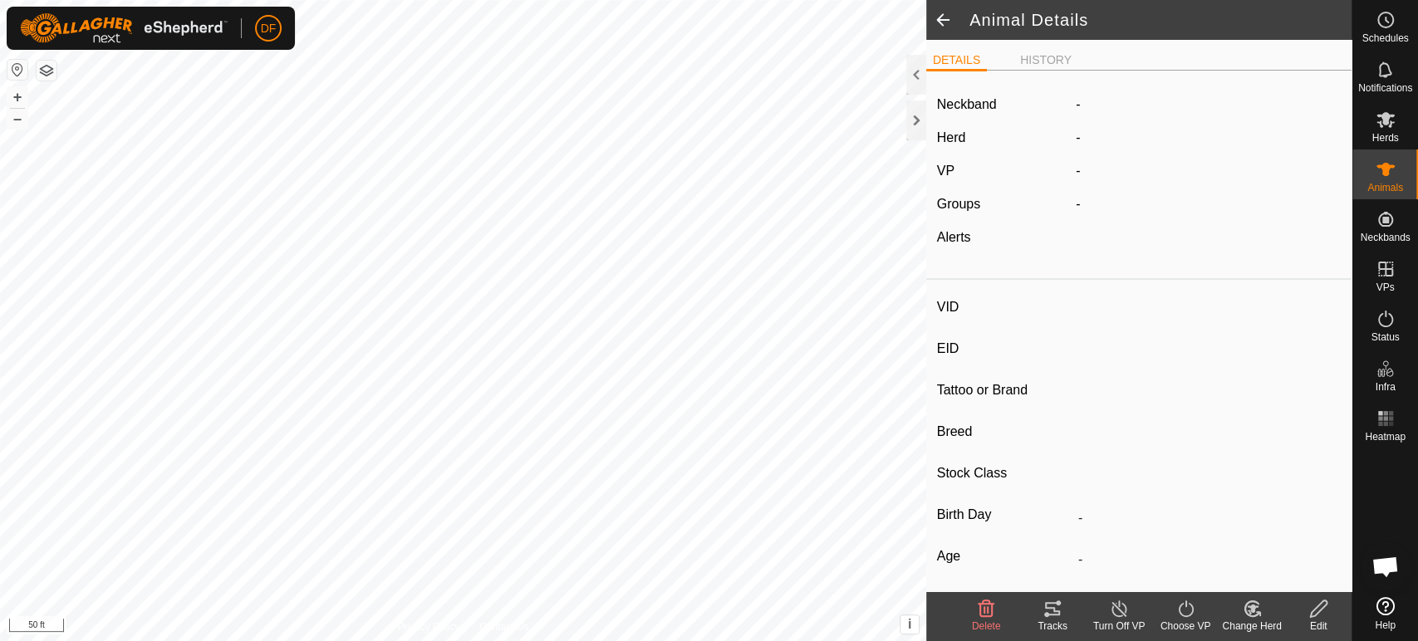
type input "-"
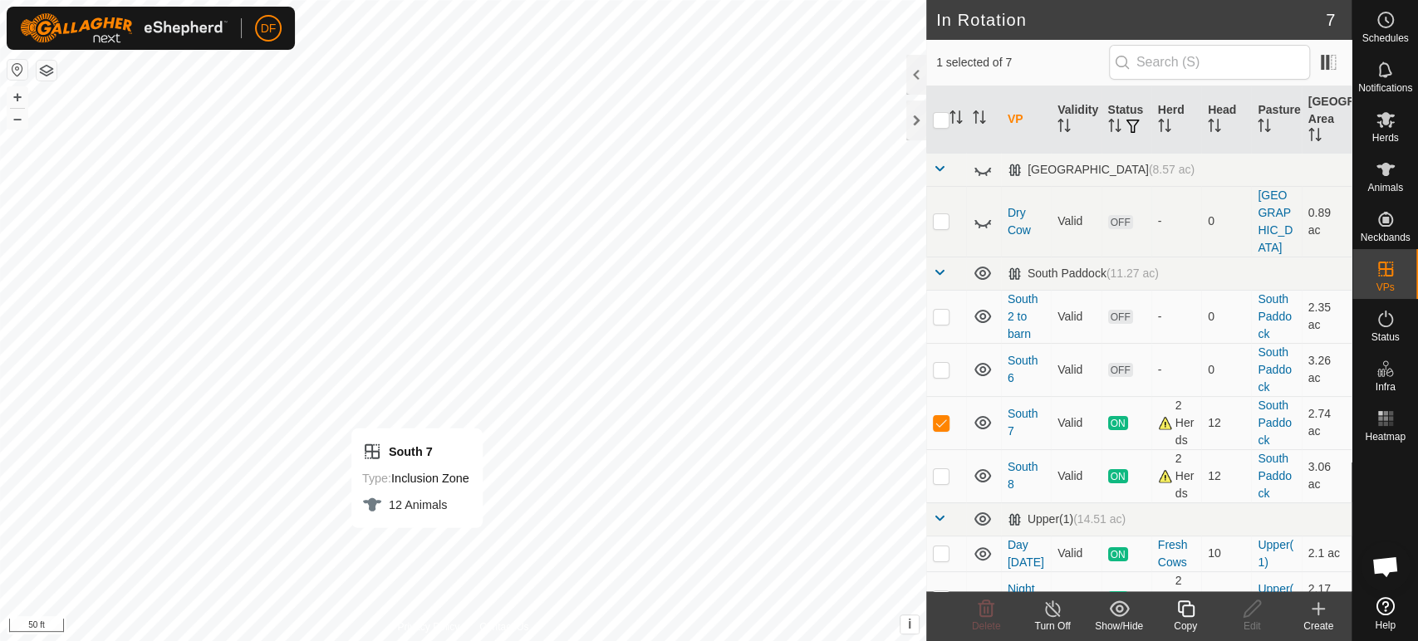
checkbox input "false"
checkbox input "true"
checkbox input "false"
